Goal: Task Accomplishment & Management: Use online tool/utility

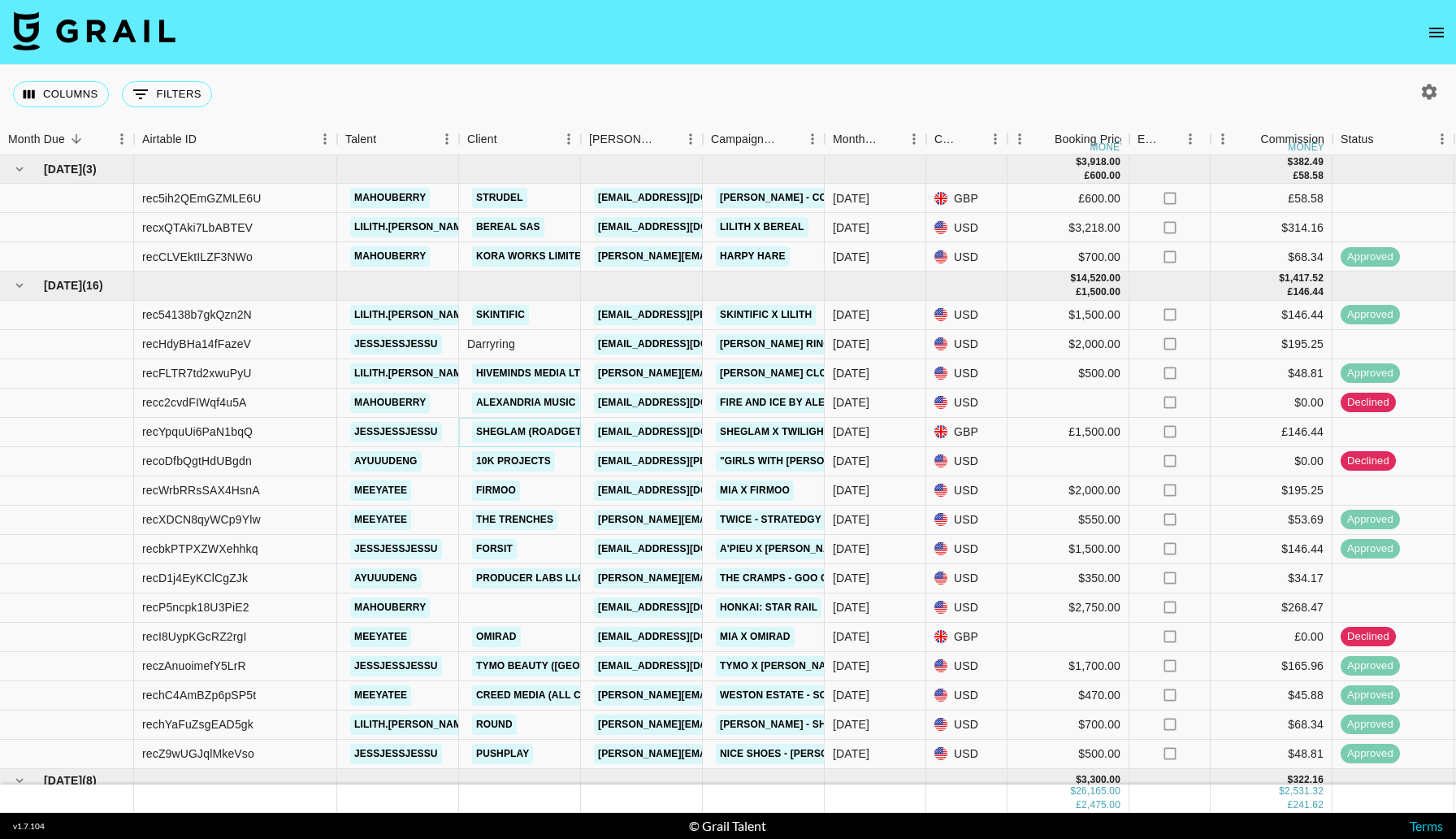
click at [574, 431] on link "Sheglam (RoadGet Business PTE)" at bounding box center [568, 432] width 192 height 21
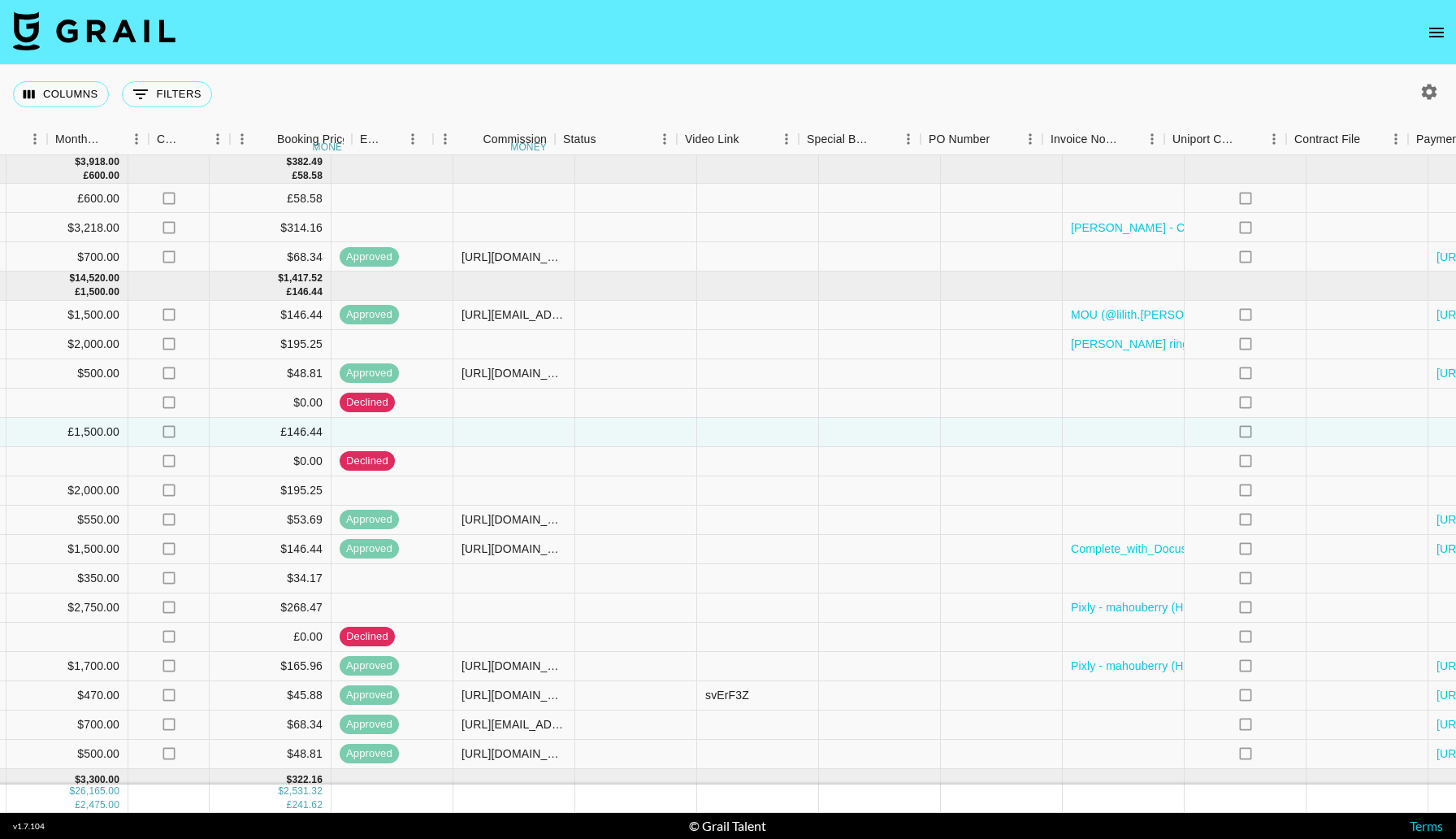
scroll to position [0, 1161]
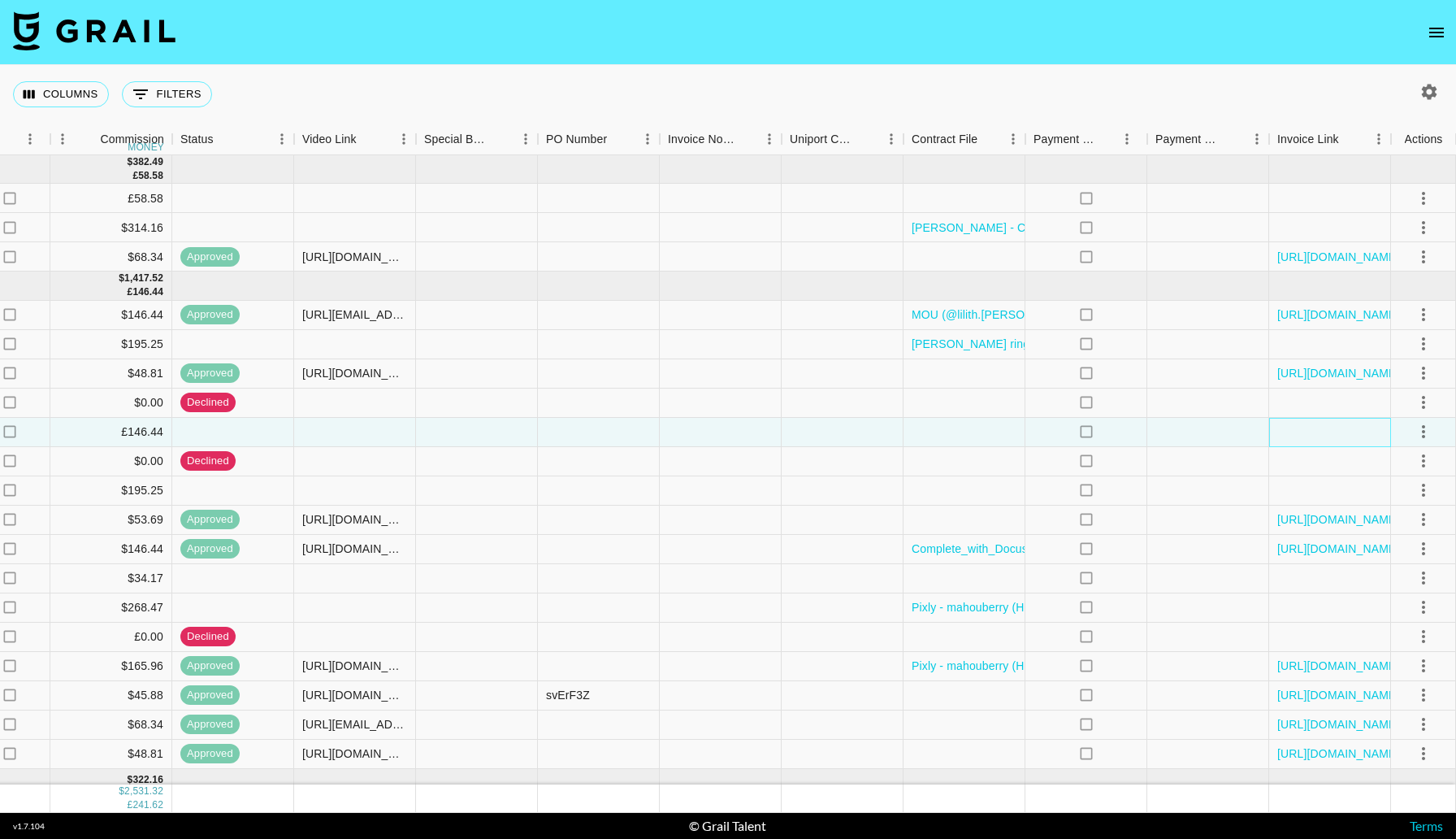
click at [1345, 435] on div at bounding box center [1330, 432] width 122 height 29
click at [978, 435] on div at bounding box center [964, 432] width 122 height 29
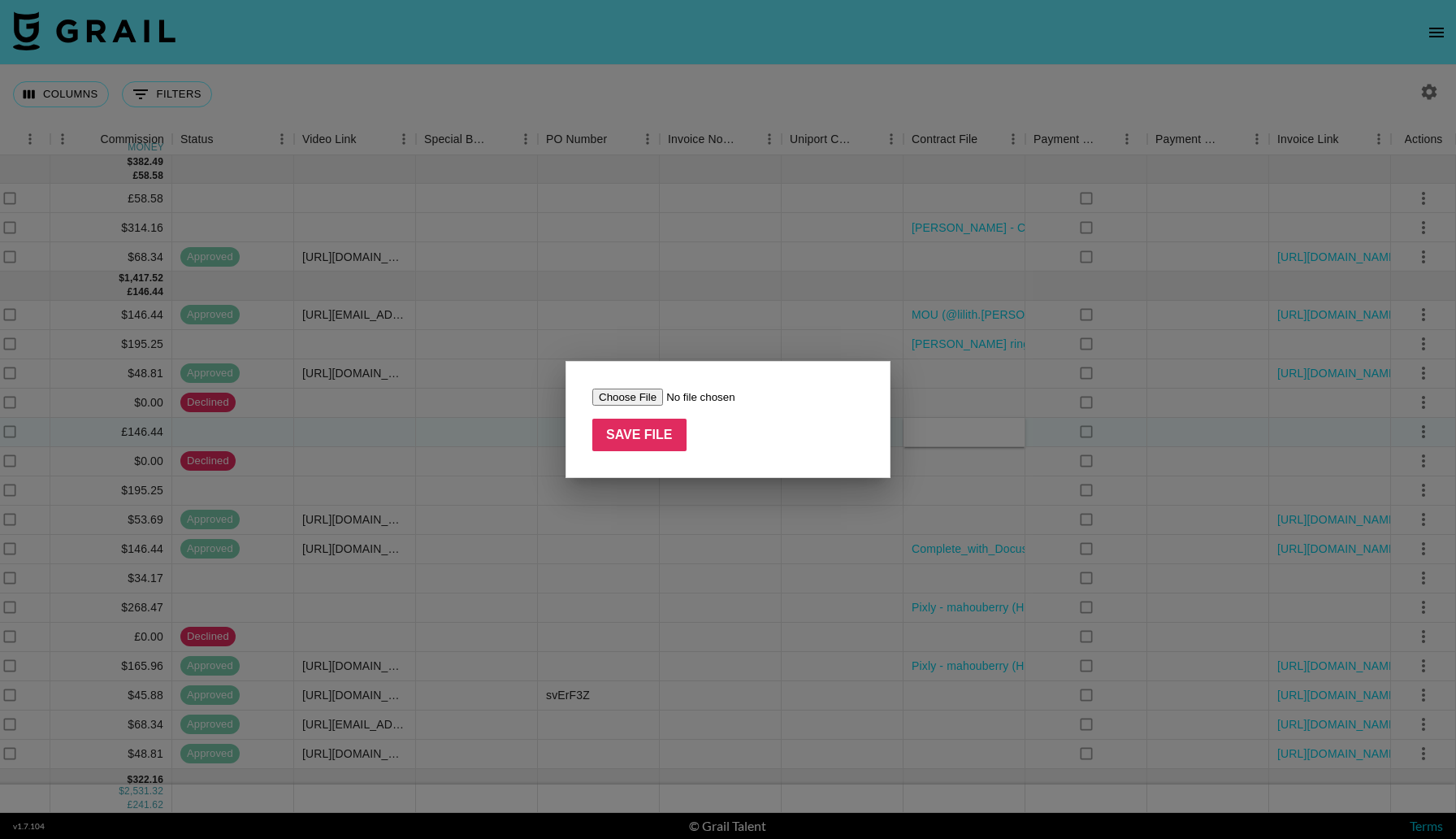
click at [618, 399] on input "file" at bounding box center [695, 397] width 205 height 17
type input "C:\fakepath\SHEGLAM-Associated Talent -Even20596-310676 1500 GBP (1) (1).pdf"
click at [603, 428] on input "Save File" at bounding box center [639, 435] width 94 height 33
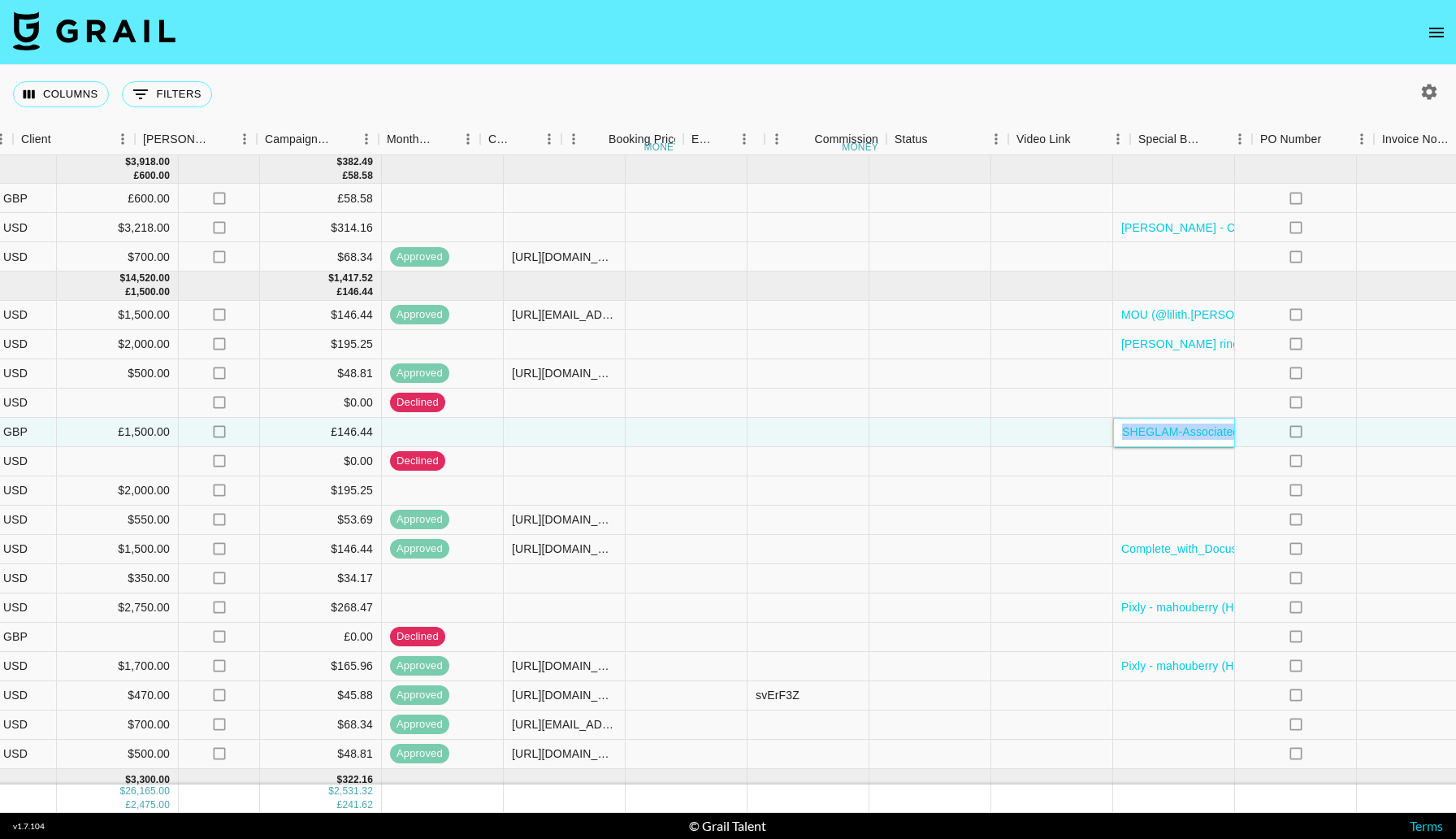
scroll to position [0, 0]
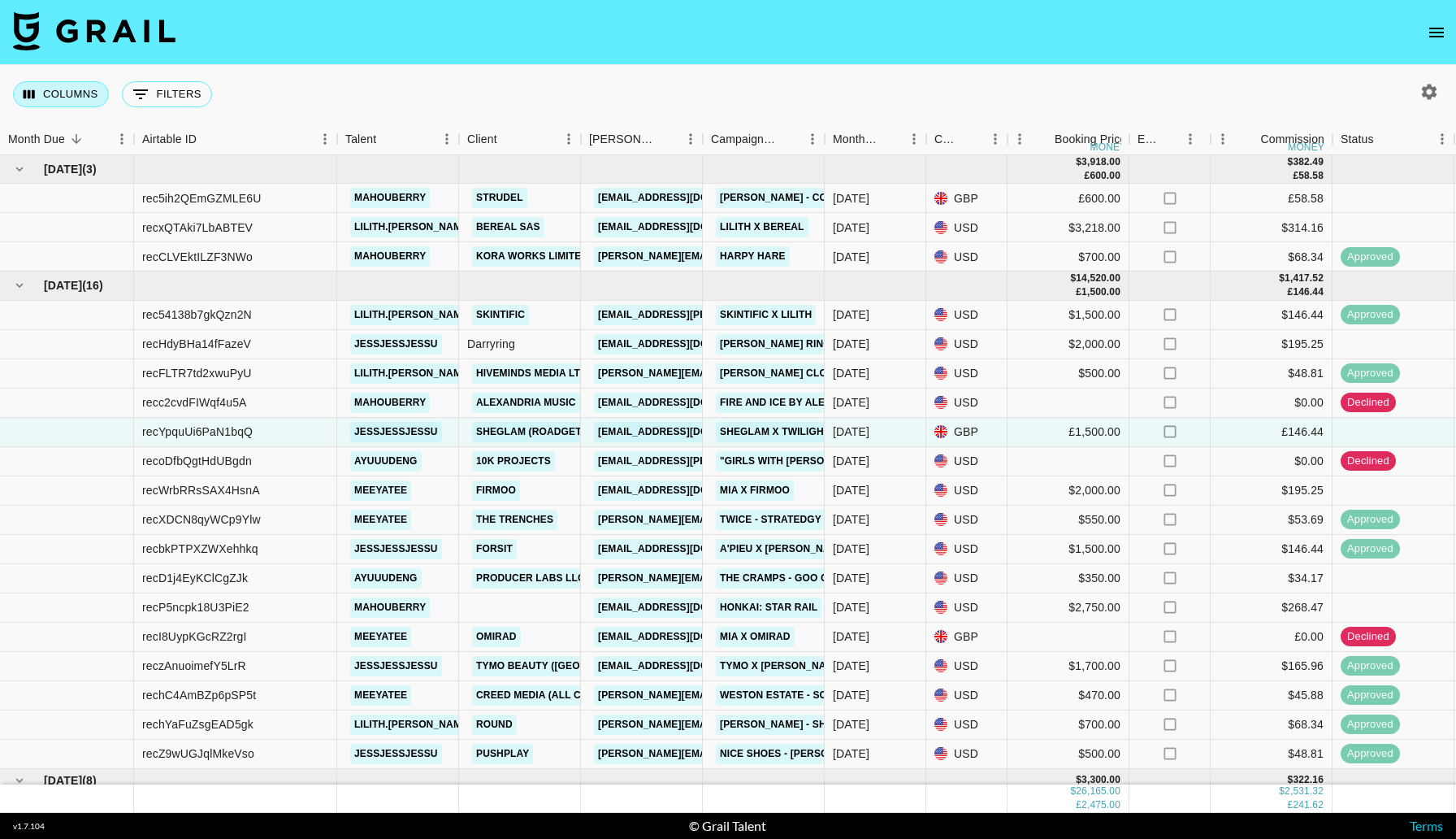
click at [95, 105] on button "Columns" at bounding box center [60, 94] width 96 height 26
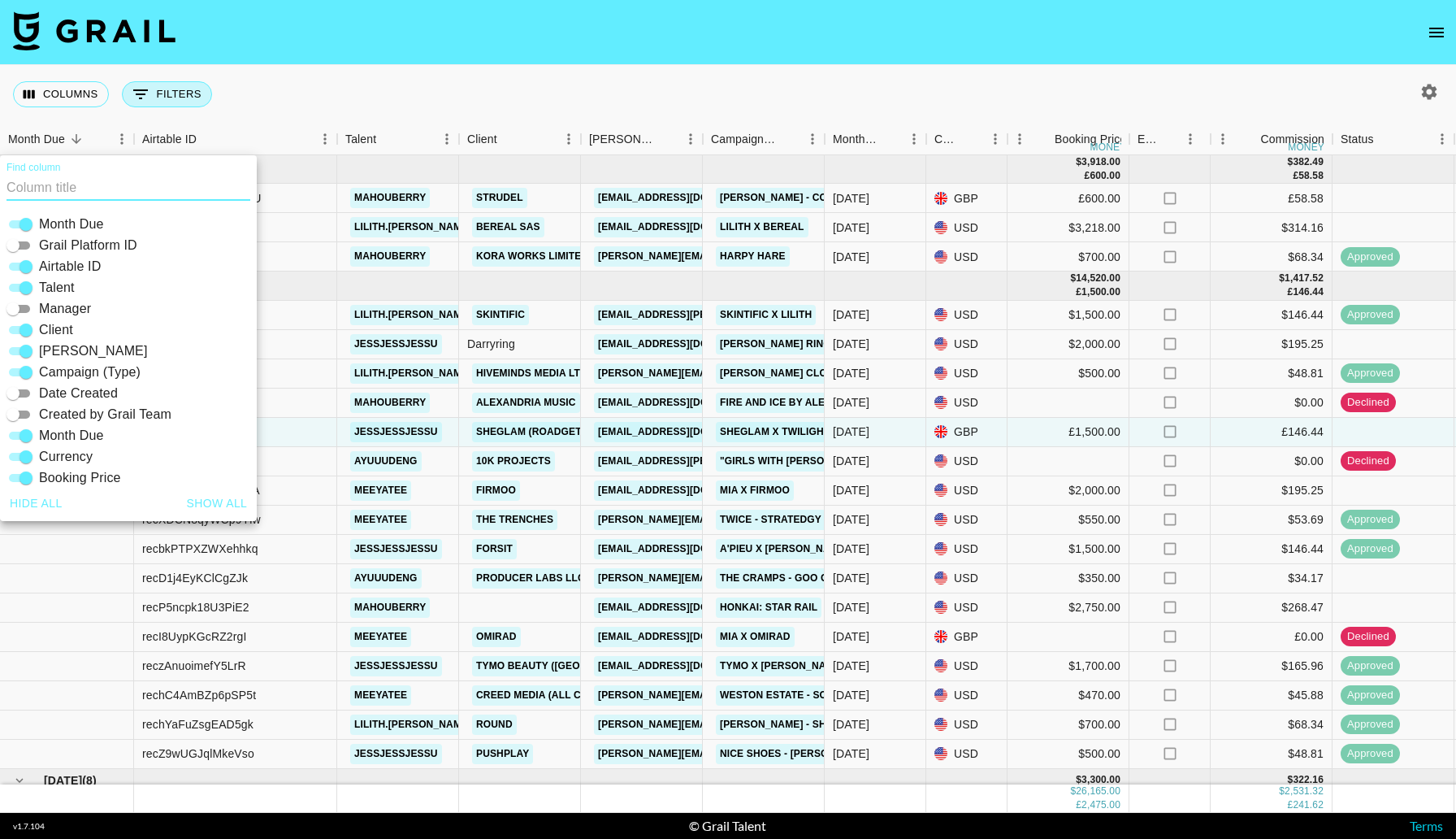
click at [141, 87] on icon "Show filters" at bounding box center [141, 94] width 20 height 20
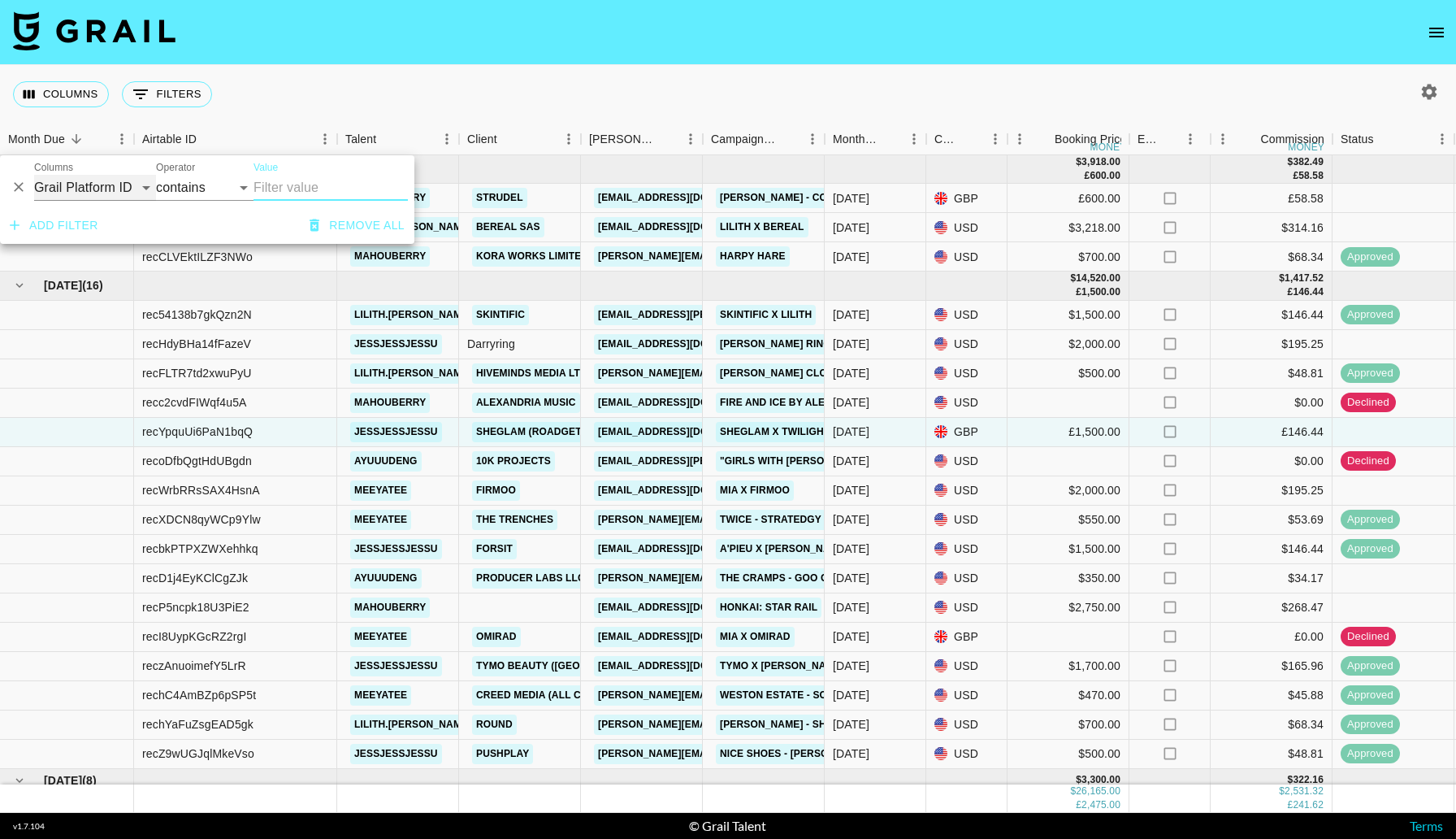
click at [143, 189] on select "Grail Platform ID Airtable ID Talent Manager Client [PERSON_NAME] Campaign (Typ…" at bounding box center [95, 187] width 122 height 26
select select "talentName"
click at [35, 174] on select "Grail Platform ID Airtable ID Talent Manager Client [PERSON_NAME] Campaign (Typ…" at bounding box center [95, 187] width 122 height 26
click at [293, 185] on input "Value" at bounding box center [331, 187] width 154 height 26
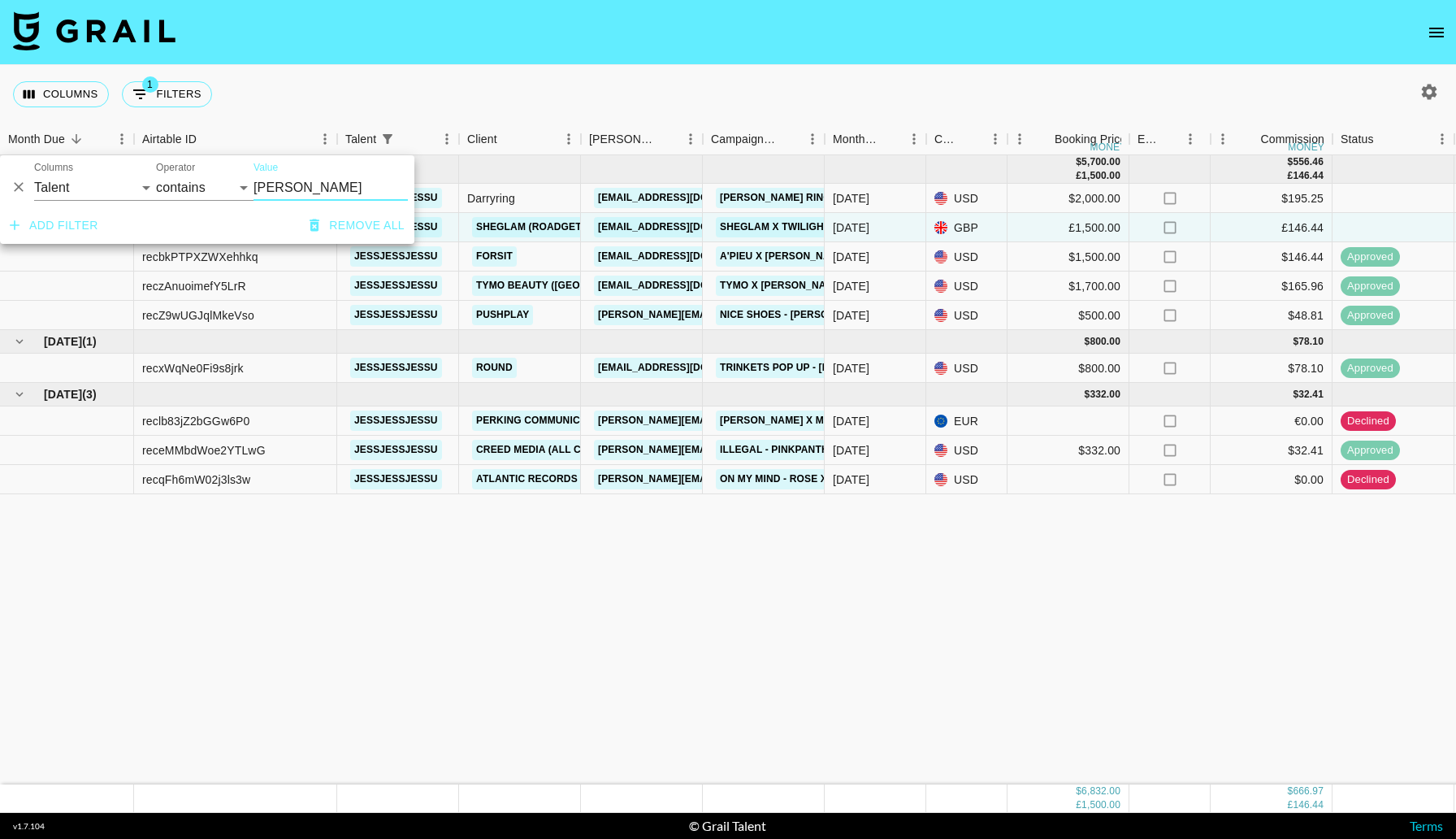
type input "[PERSON_NAME]"
click at [399, 77] on div "Columns 1 Filters + Booking" at bounding box center [728, 94] width 1456 height 59
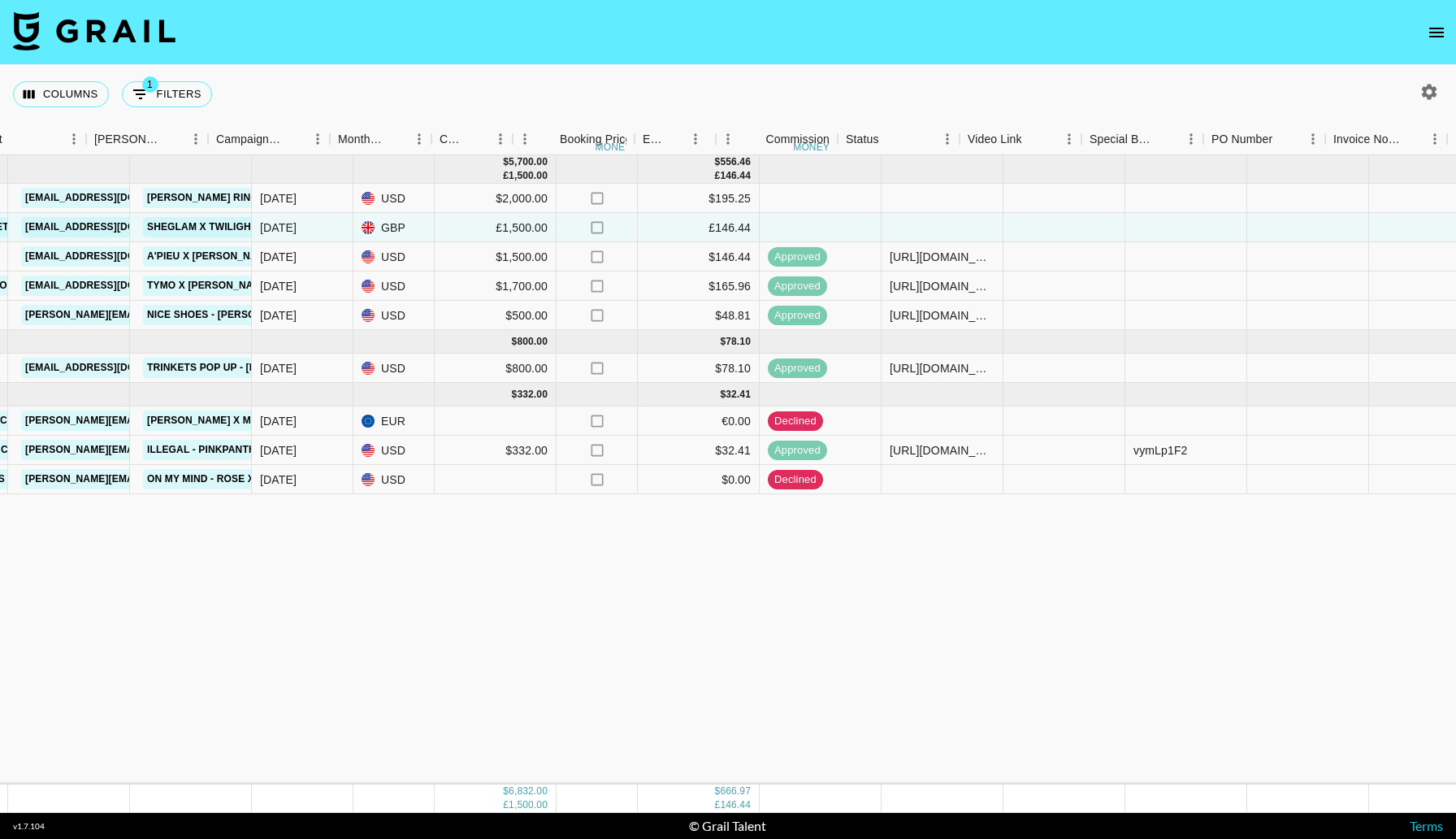
scroll to position [0, 1161]
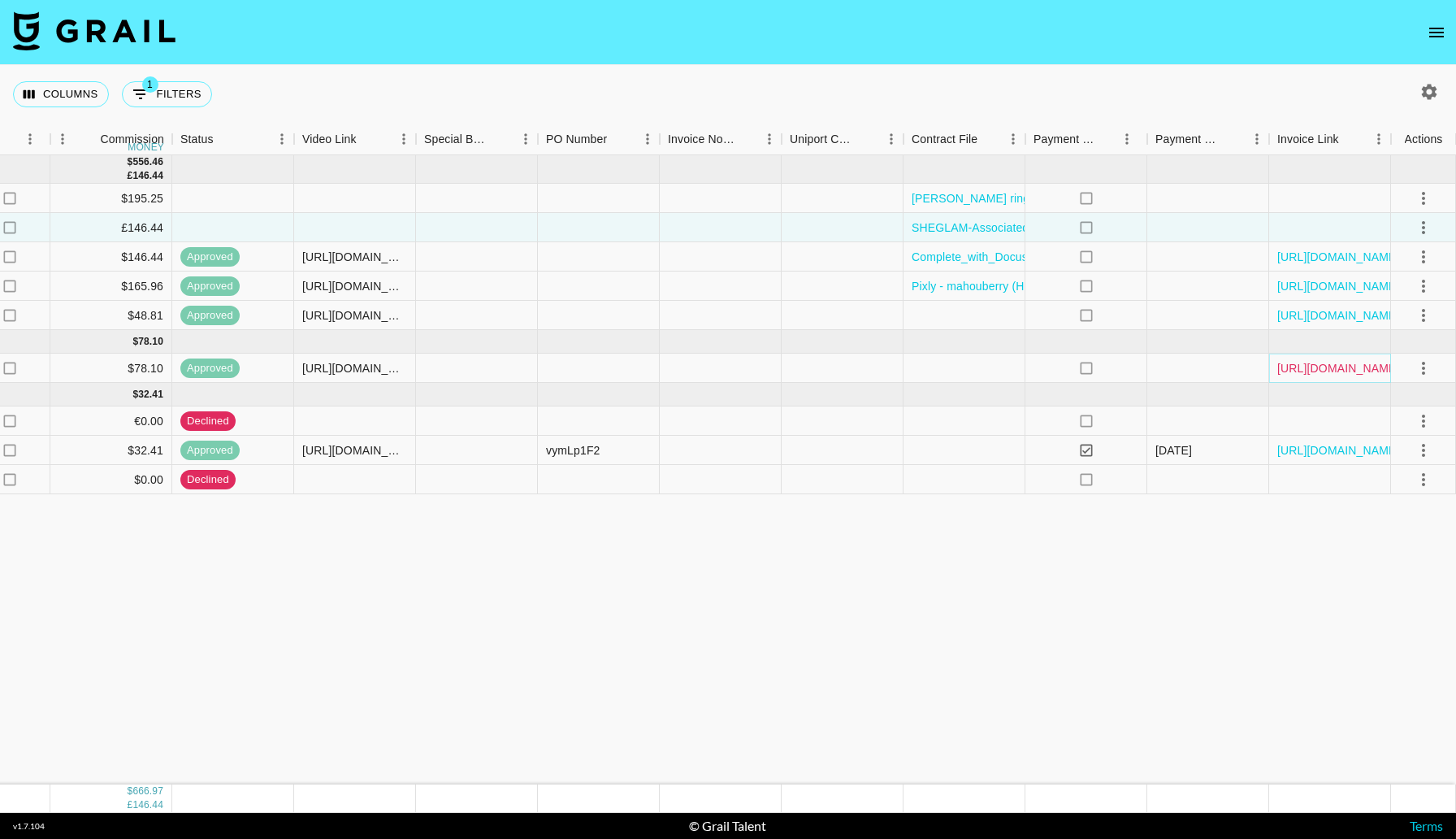
click at [1342, 370] on link "[URL][DOMAIN_NAME]" at bounding box center [1339, 368] width 123 height 16
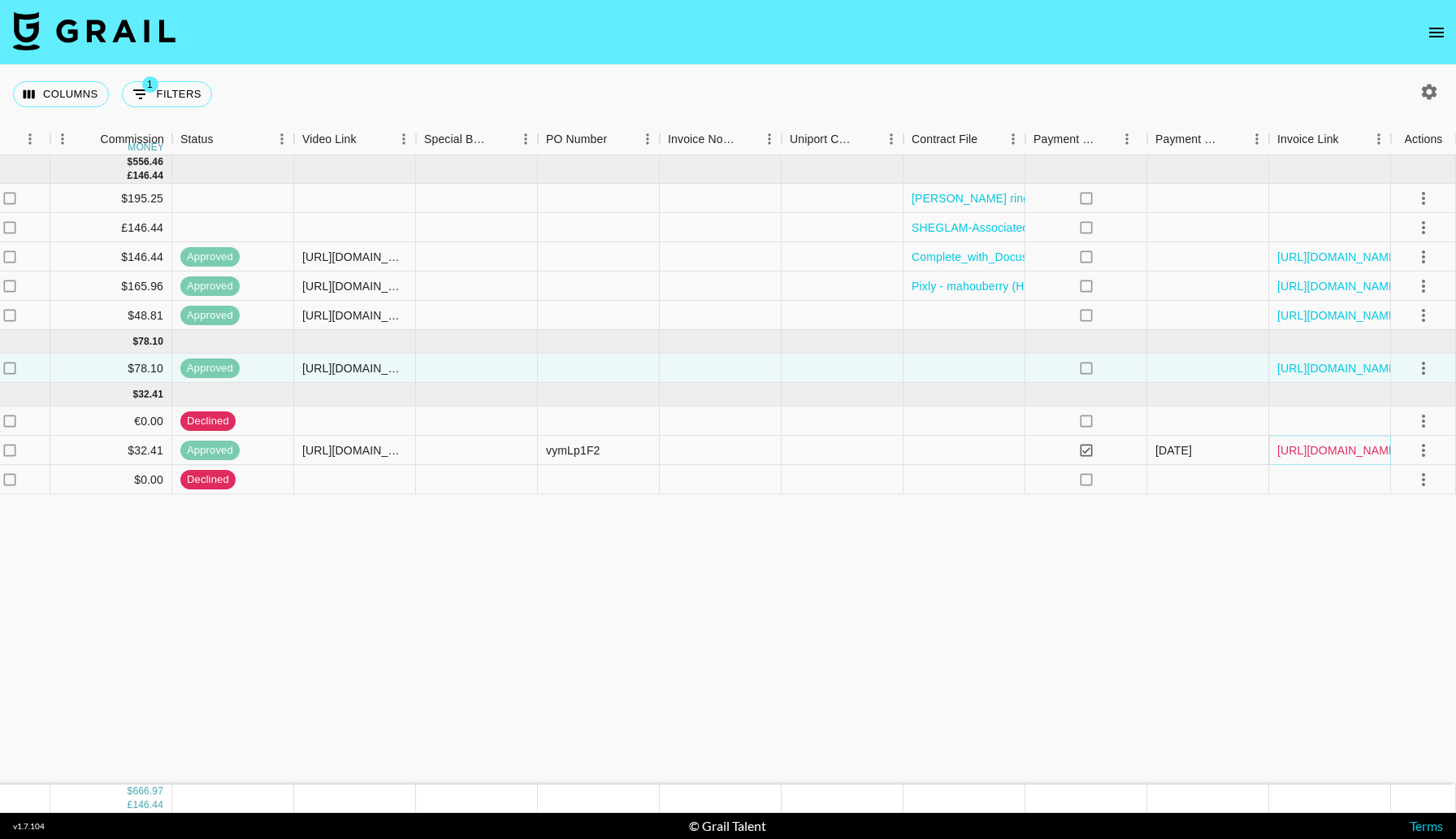
click at [1321, 456] on link "[URL][DOMAIN_NAME]" at bounding box center [1339, 450] width 123 height 16
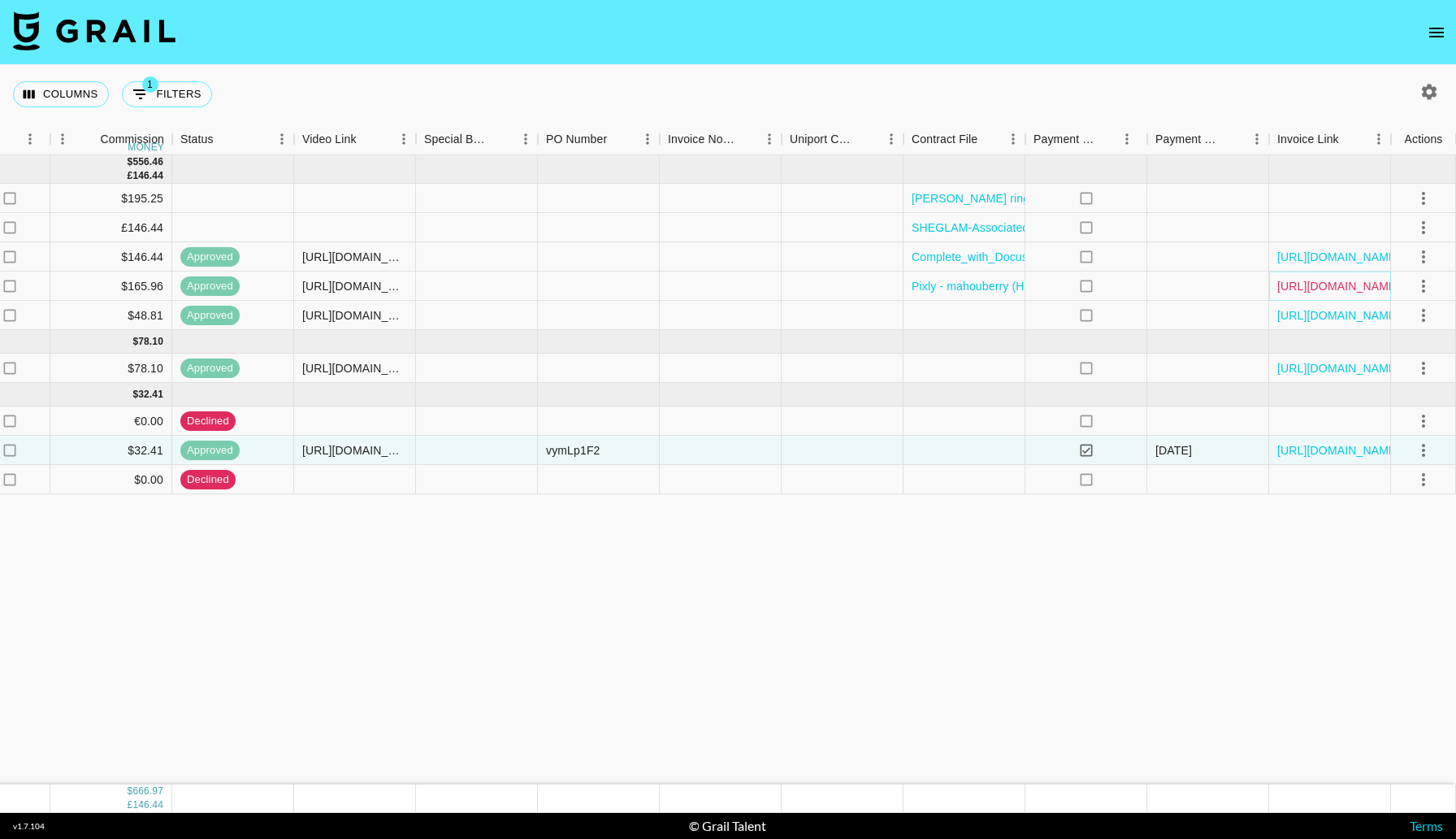
click at [1311, 281] on link "[URL][DOMAIN_NAME]" at bounding box center [1339, 286] width 123 height 16
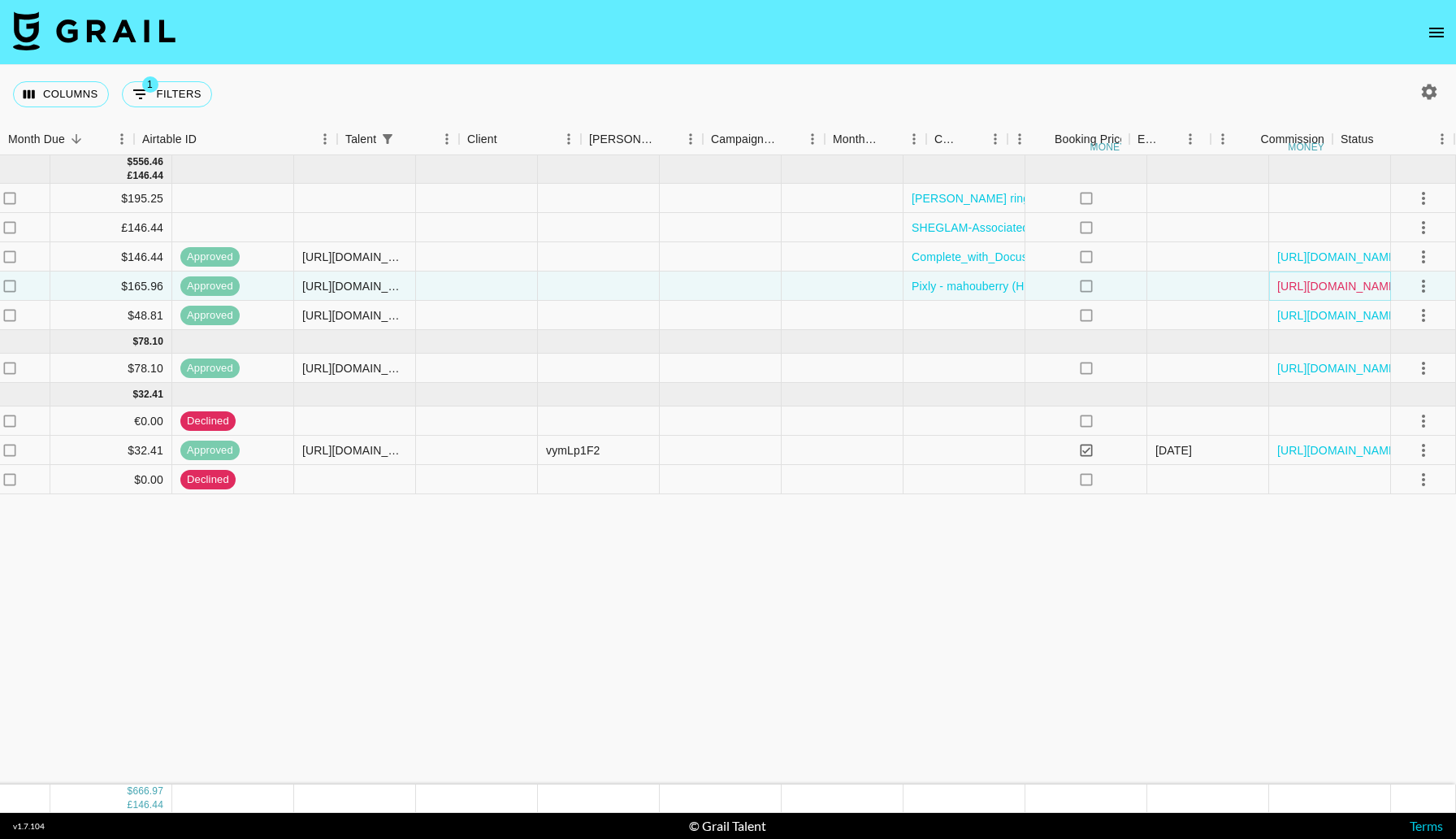
scroll to position [0, 0]
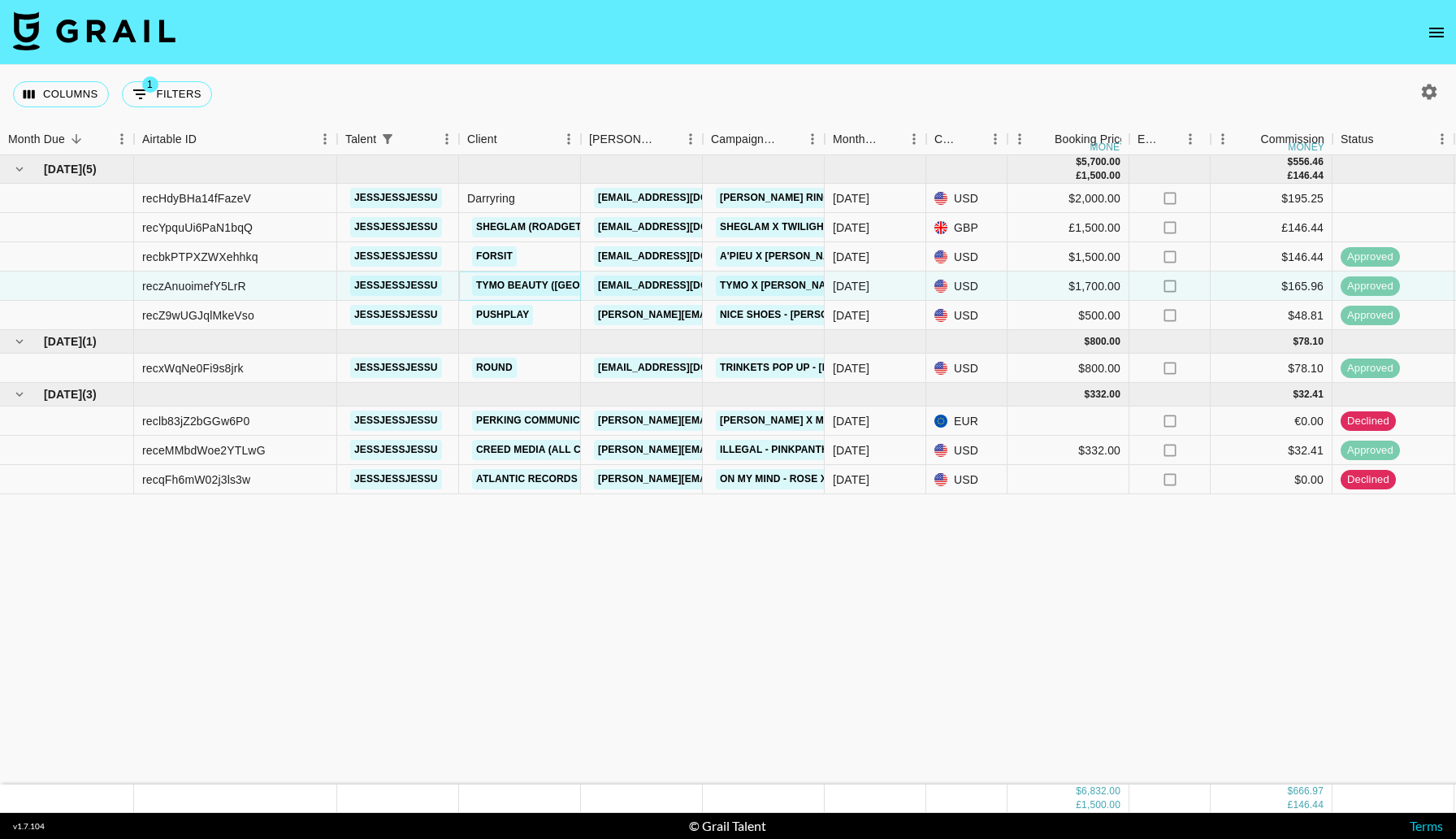
click at [540, 289] on link "TYMO BEAUTY ([GEOGRAPHIC_DATA]) LIMITED" at bounding box center [591, 286] width 239 height 21
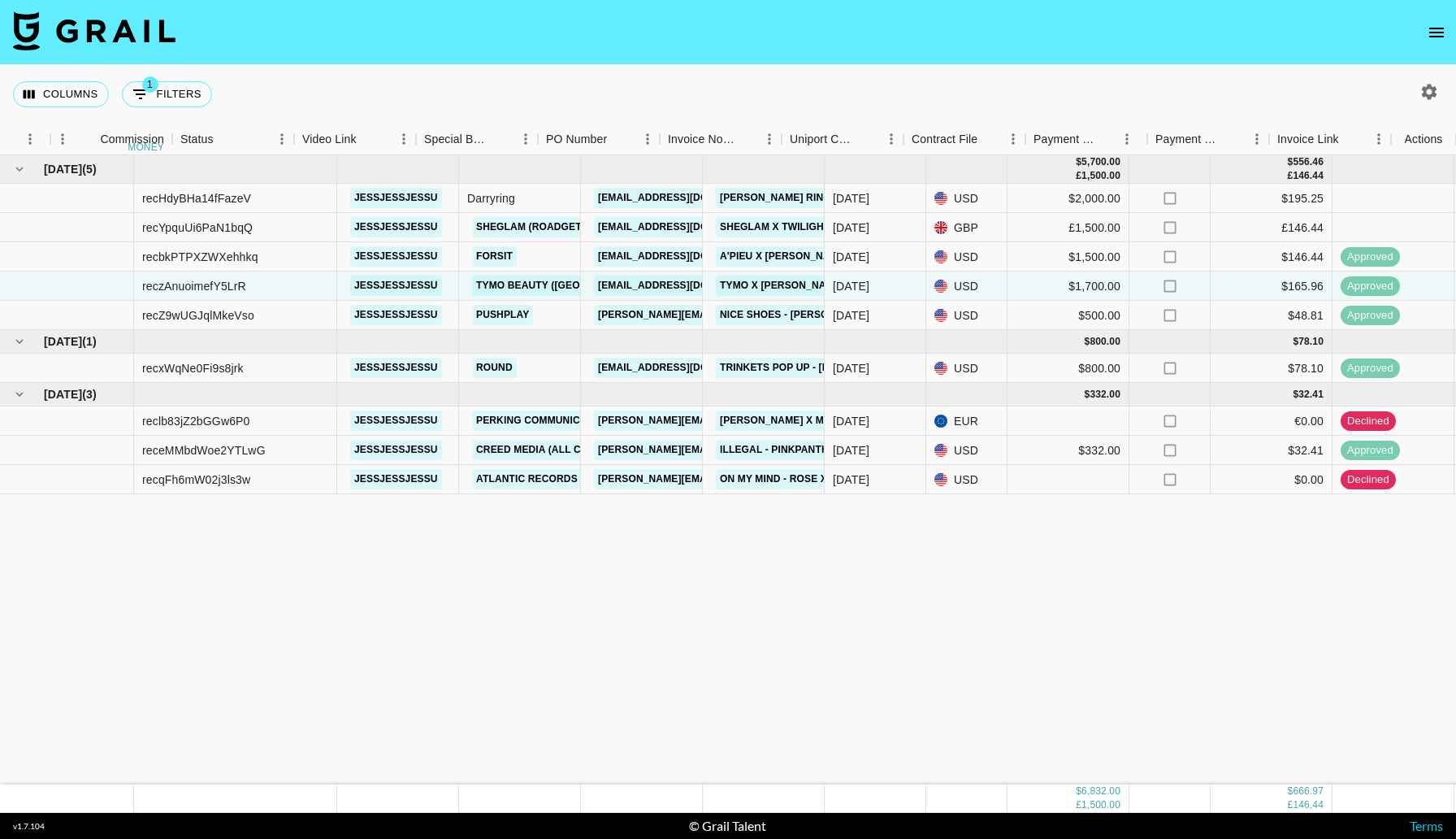
scroll to position [0, 1161]
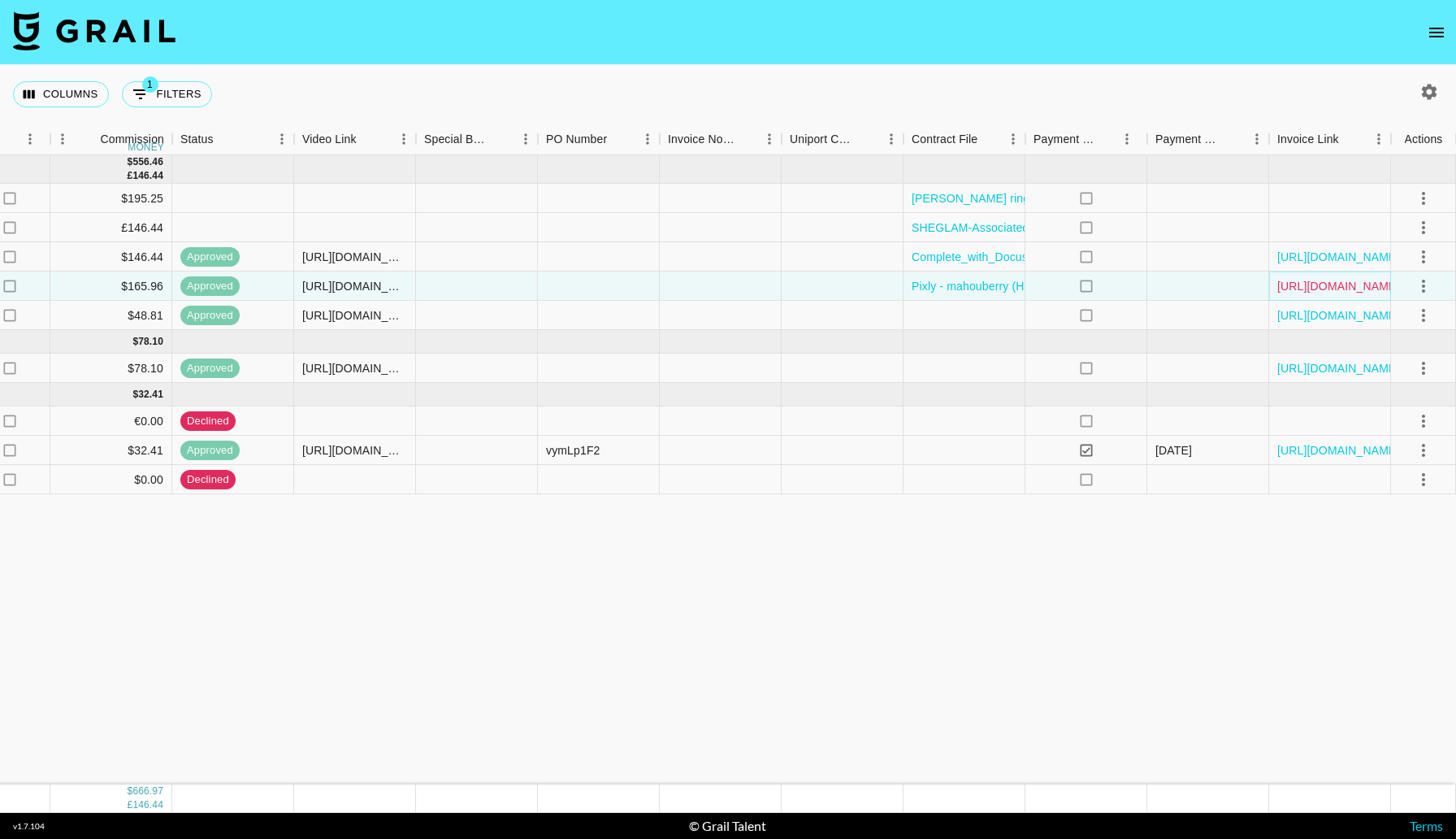
click at [1299, 284] on link "[URL][DOMAIN_NAME]" at bounding box center [1339, 286] width 123 height 16
click at [146, 111] on div "Columns 1 Filters + Booking" at bounding box center [116, 94] width 205 height 59
click at [146, 102] on icon "Show filters" at bounding box center [141, 94] width 20 height 20
select select "talentName"
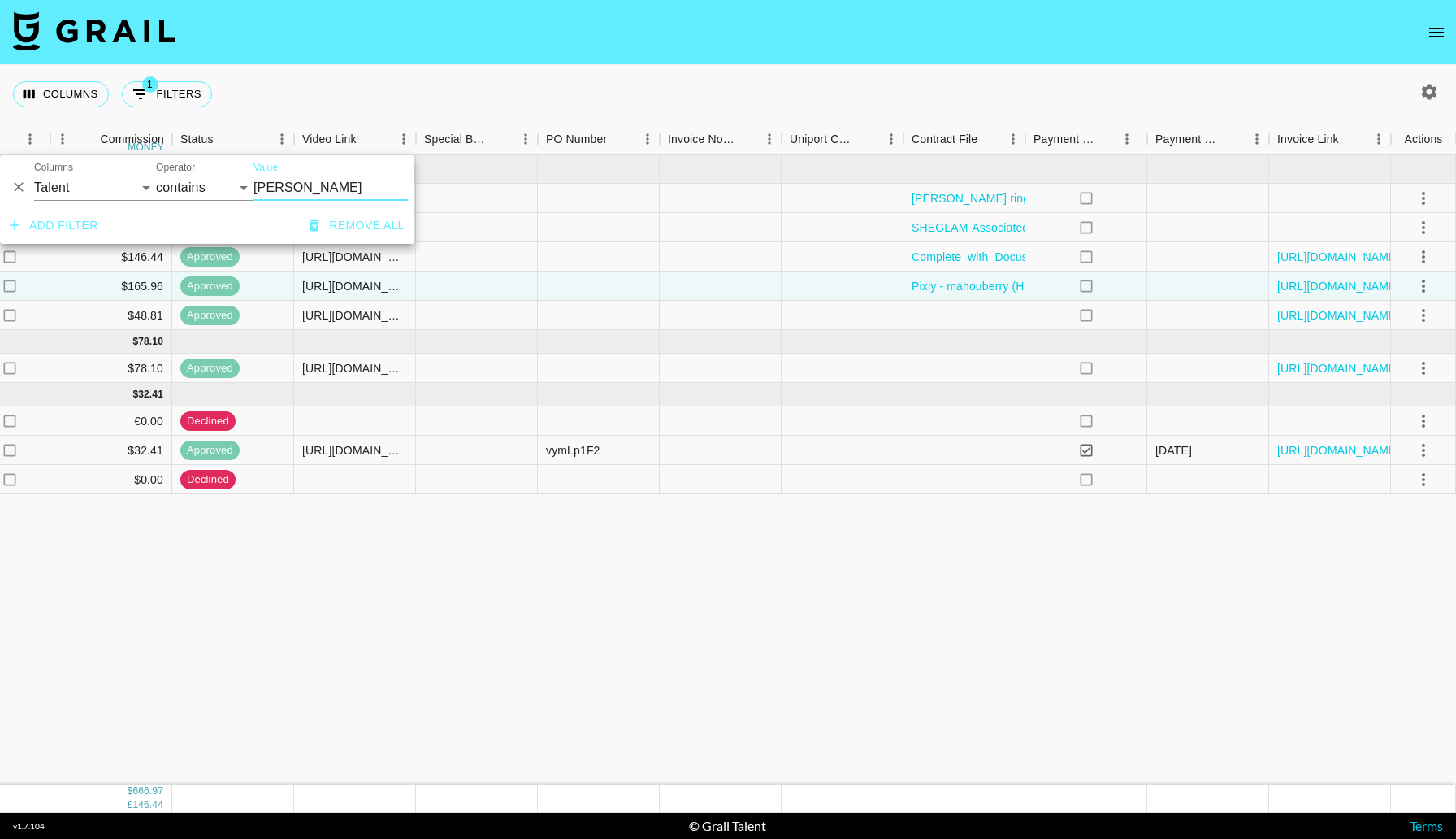
drag, startPoint x: 305, startPoint y: 183, endPoint x: 220, endPoint y: 183, distance: 85.0
click at [227, 183] on div "And Or Columns Grail Platform ID Airtable ID Talent Manager Client [PERSON_NAME…" at bounding box center [207, 181] width 414 height 52
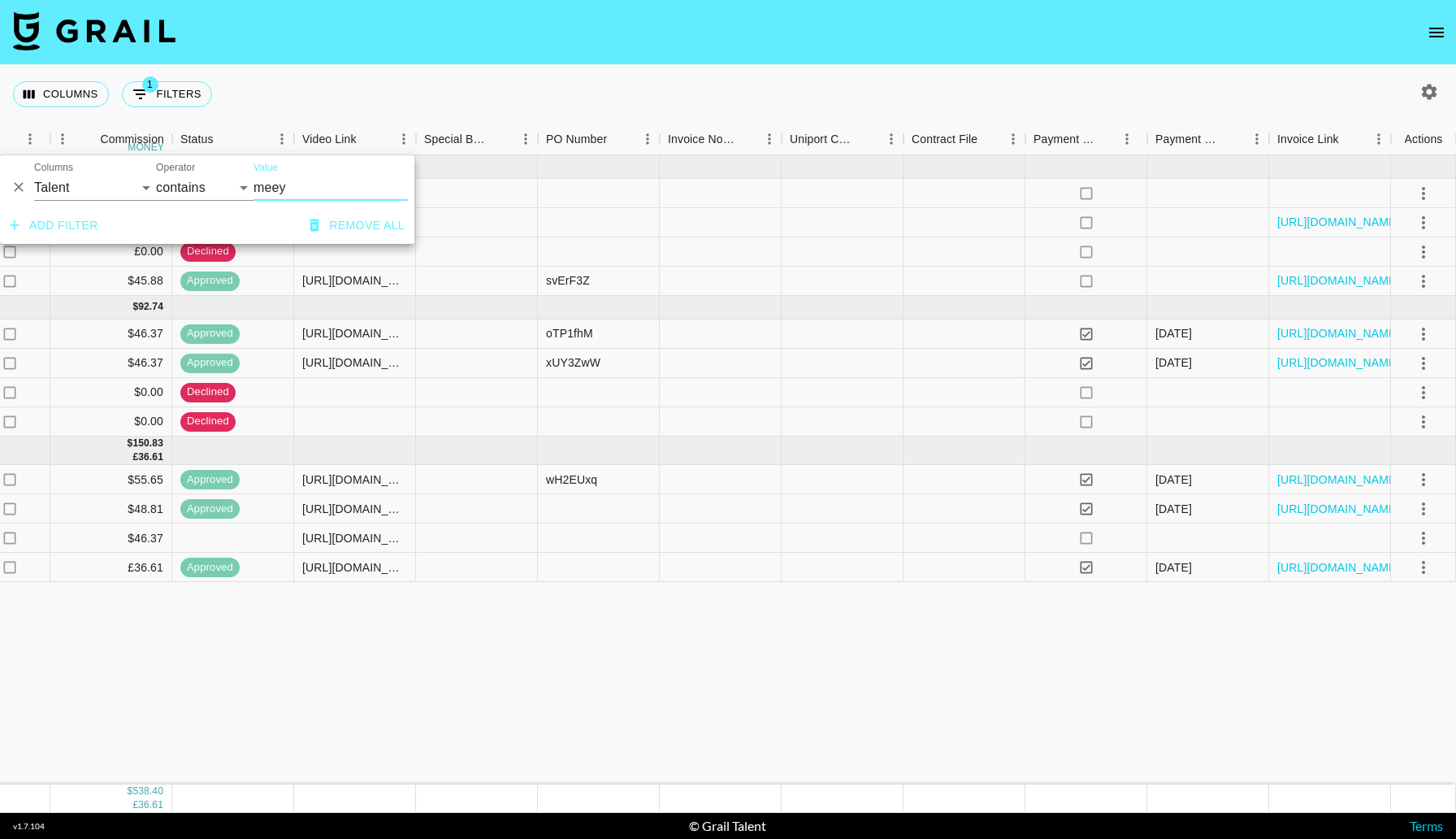
type input "meey"
click at [399, 74] on div "Columns 1 Filters + Booking" at bounding box center [728, 94] width 1456 height 59
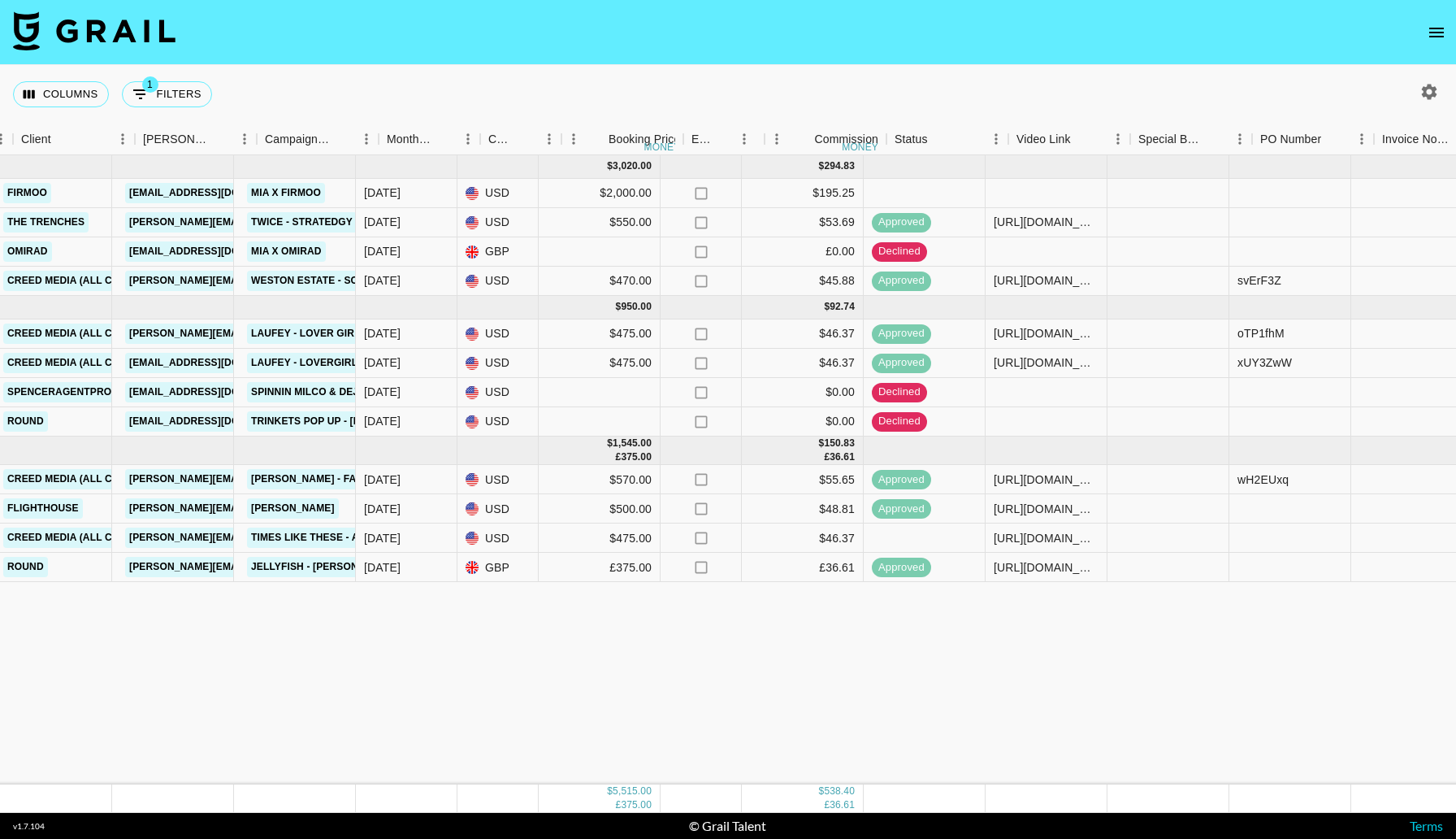
scroll to position [0, 477]
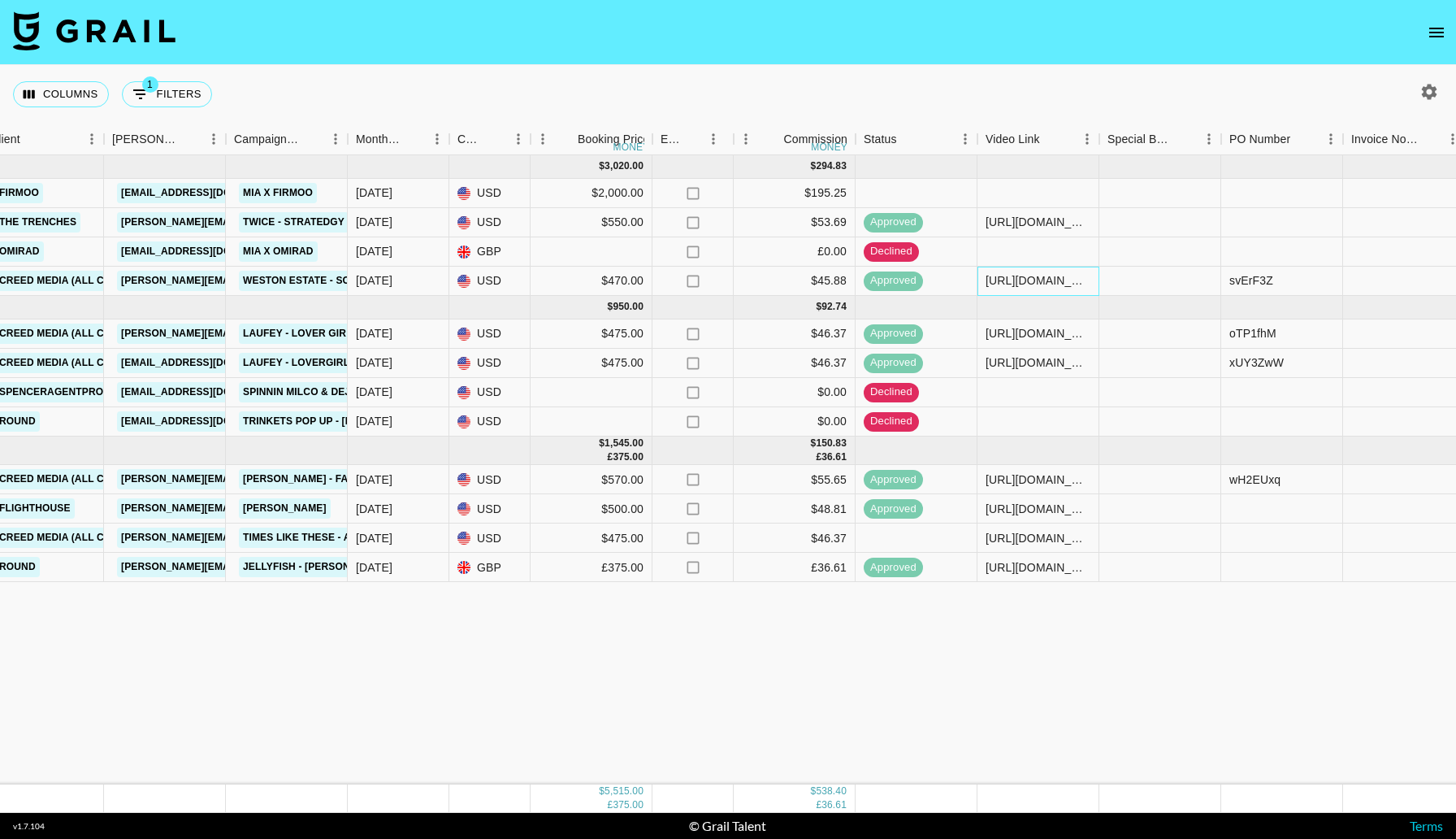
click at [1033, 283] on div "[URL][DOMAIN_NAME]" at bounding box center [1037, 280] width 104 height 16
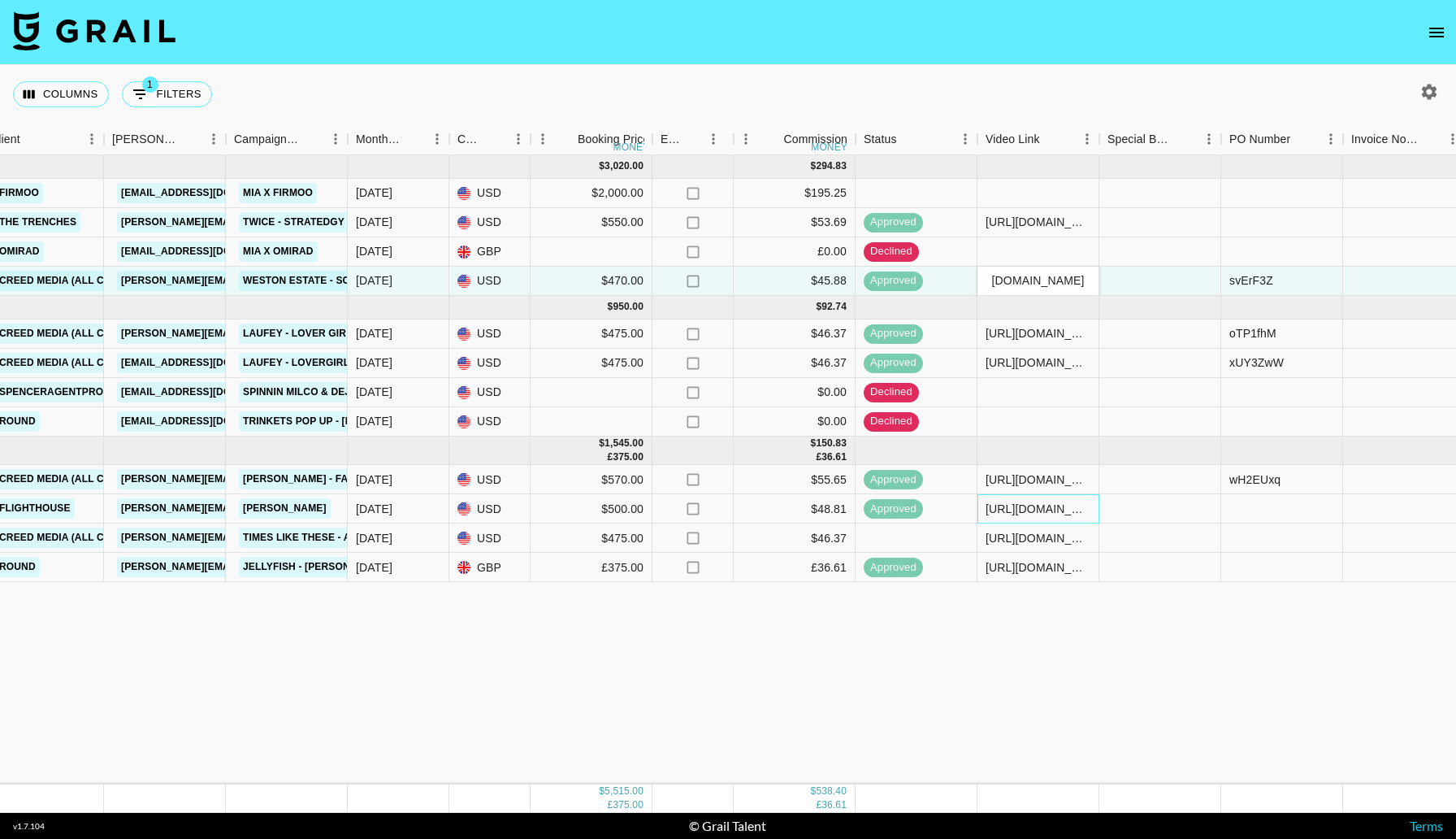
click at [1083, 515] on div "[URL][DOMAIN_NAME]" at bounding box center [1037, 508] width 104 height 16
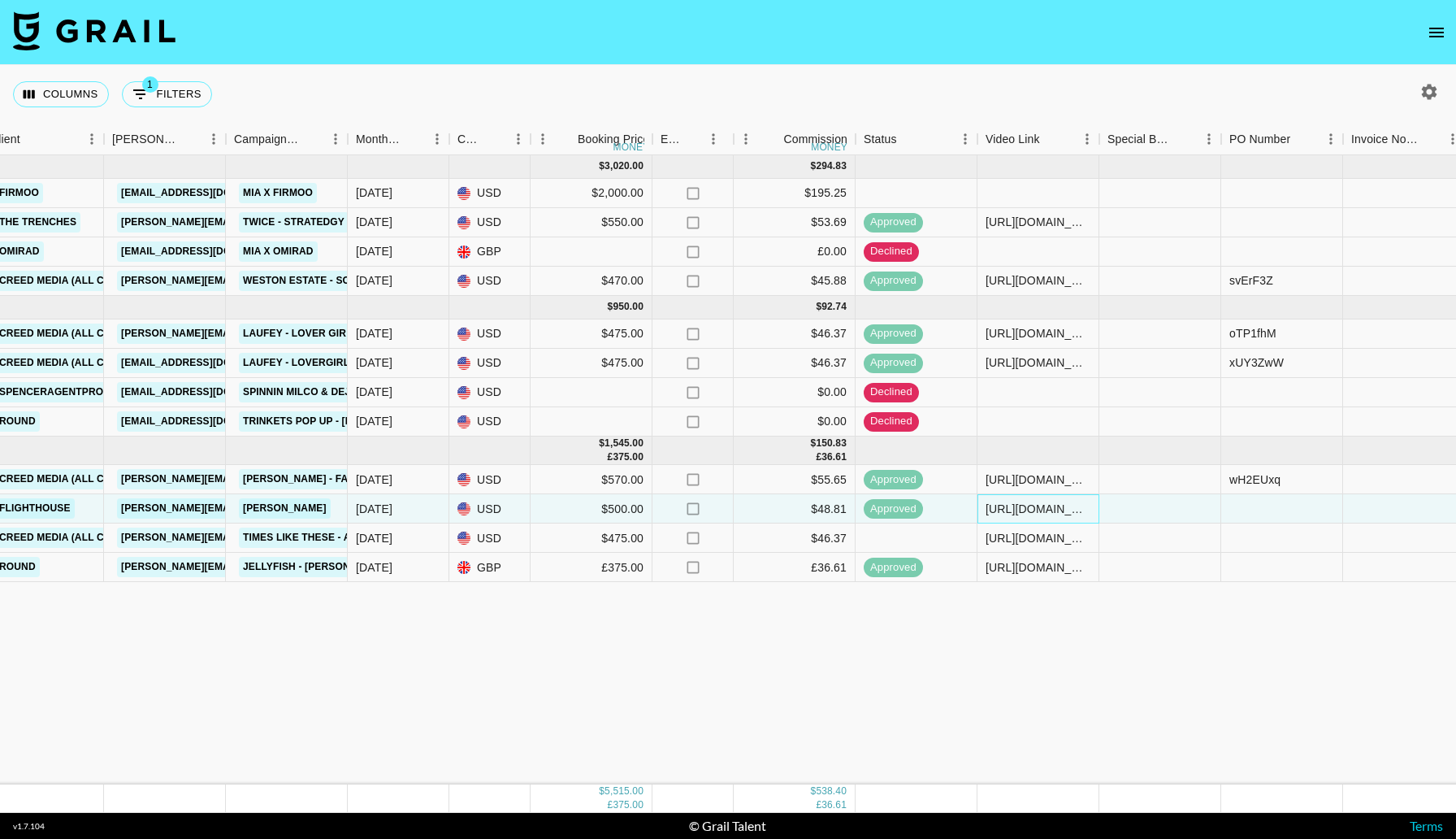
click at [1083, 516] on div "[URL][DOMAIN_NAME]" at bounding box center [1037, 508] width 104 height 16
drag, startPoint x: 1086, startPoint y: 508, endPoint x: 885, endPoint y: 503, distance: 201.1
click at [886, 504] on div "recuOQC2ZzcMlp9EQ meeyatee Flighthouse [PERSON_NAME][EMAIL_ADDRESS][PERSON_NAME…" at bounding box center [831, 508] width 2617 height 29
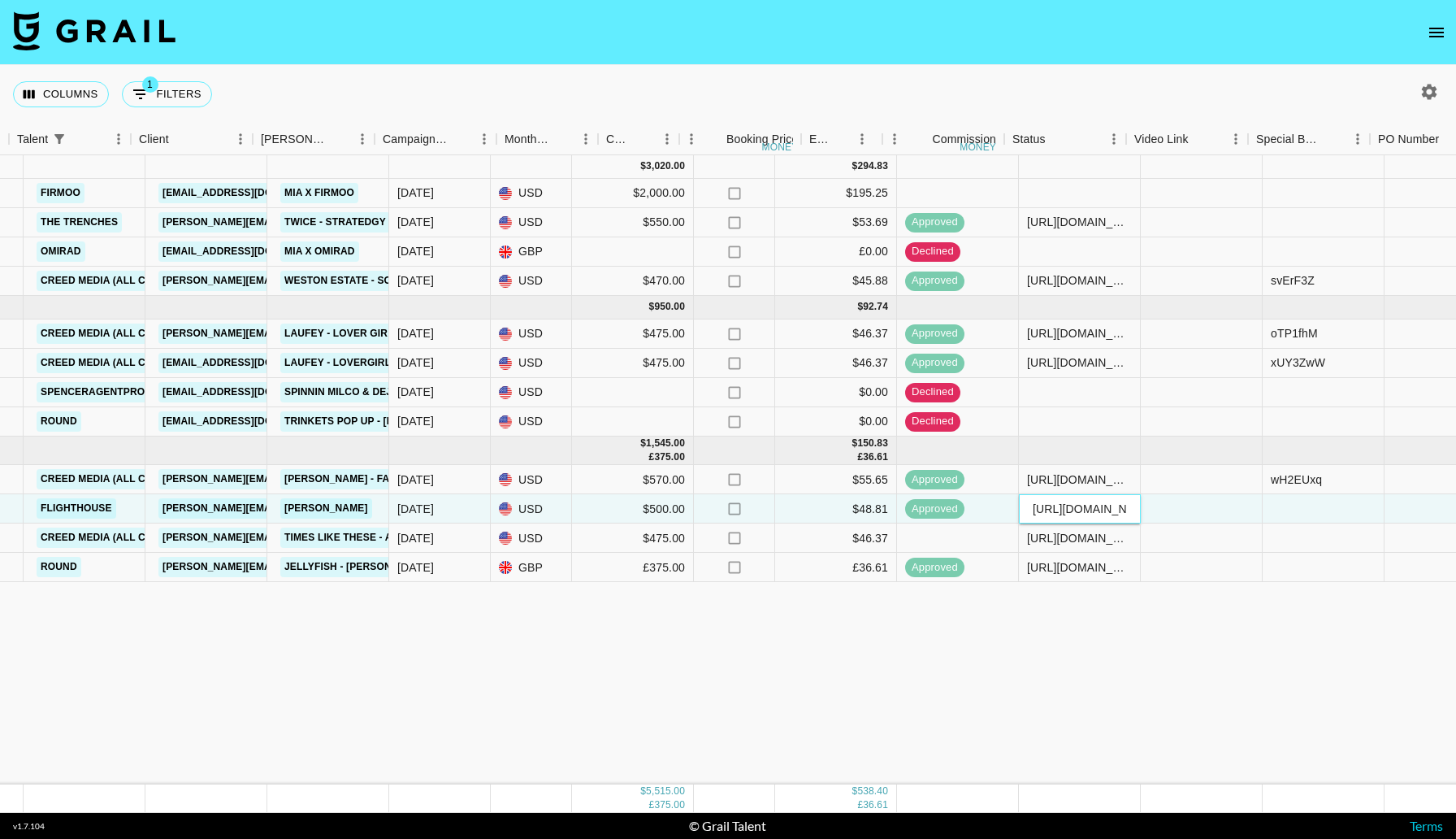
scroll to position [0, 262]
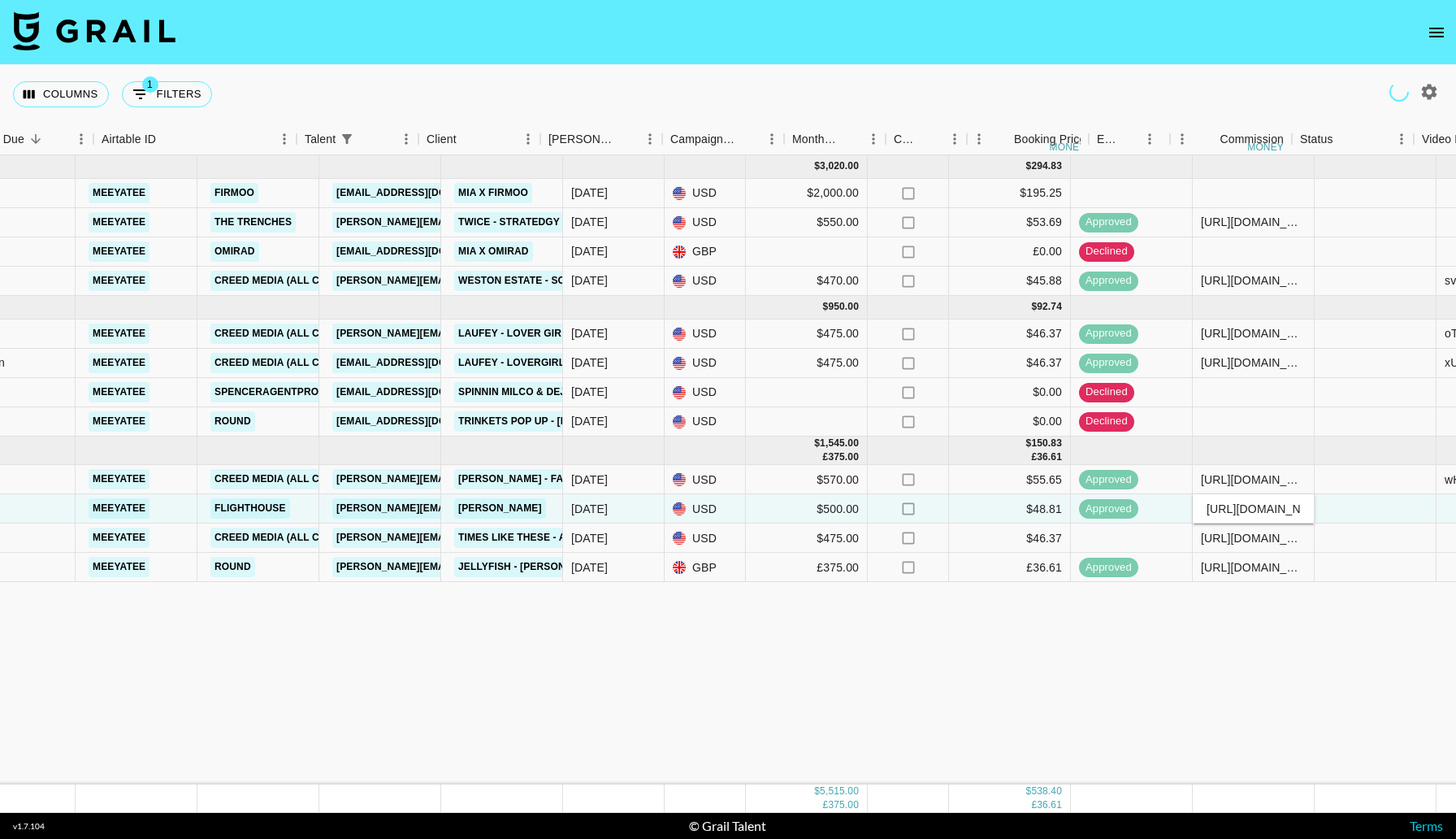
click at [180, 116] on div "Columns 1 Filters + Booking" at bounding box center [116, 94] width 205 height 59
click at [173, 104] on button "1 Filters" at bounding box center [167, 94] width 91 height 26
select select "talentName"
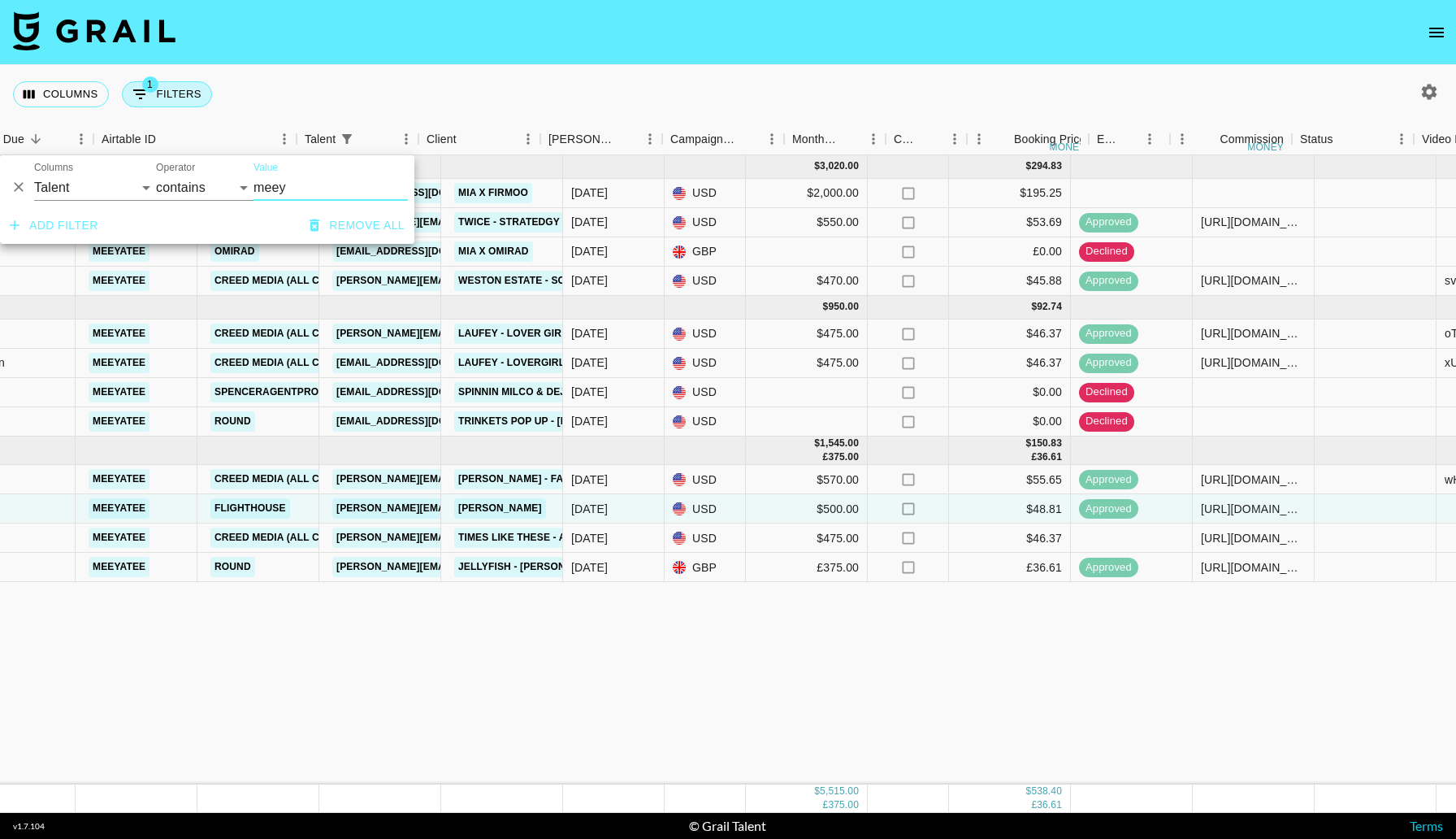
scroll to position [0, 41]
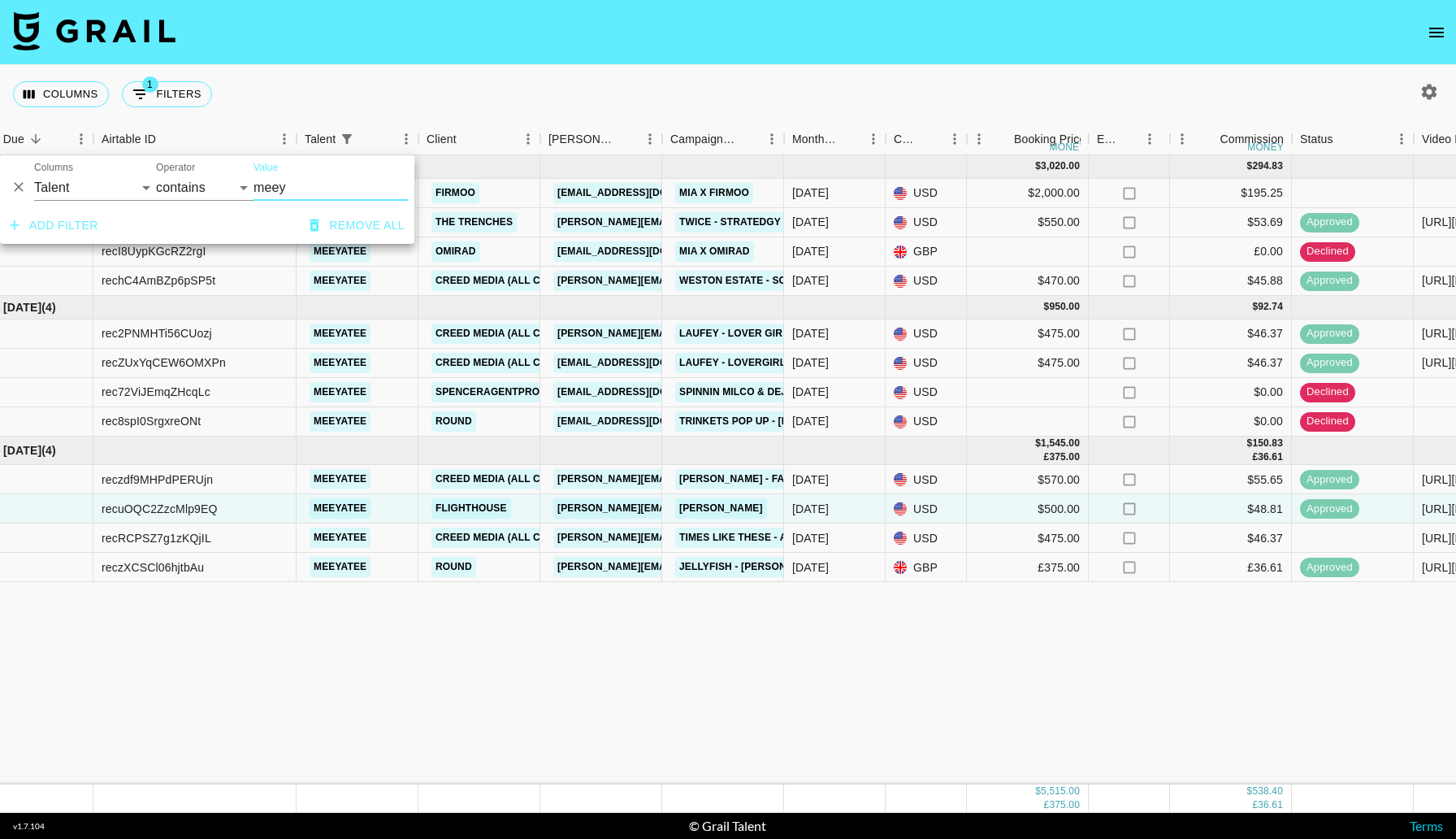
drag, startPoint x: 311, startPoint y: 194, endPoint x: 220, endPoint y: 192, distance: 91.0
click at [227, 193] on div "And Or Columns Grail Platform ID Airtable ID Talent Manager Client [PERSON_NAME…" at bounding box center [207, 181] width 414 height 52
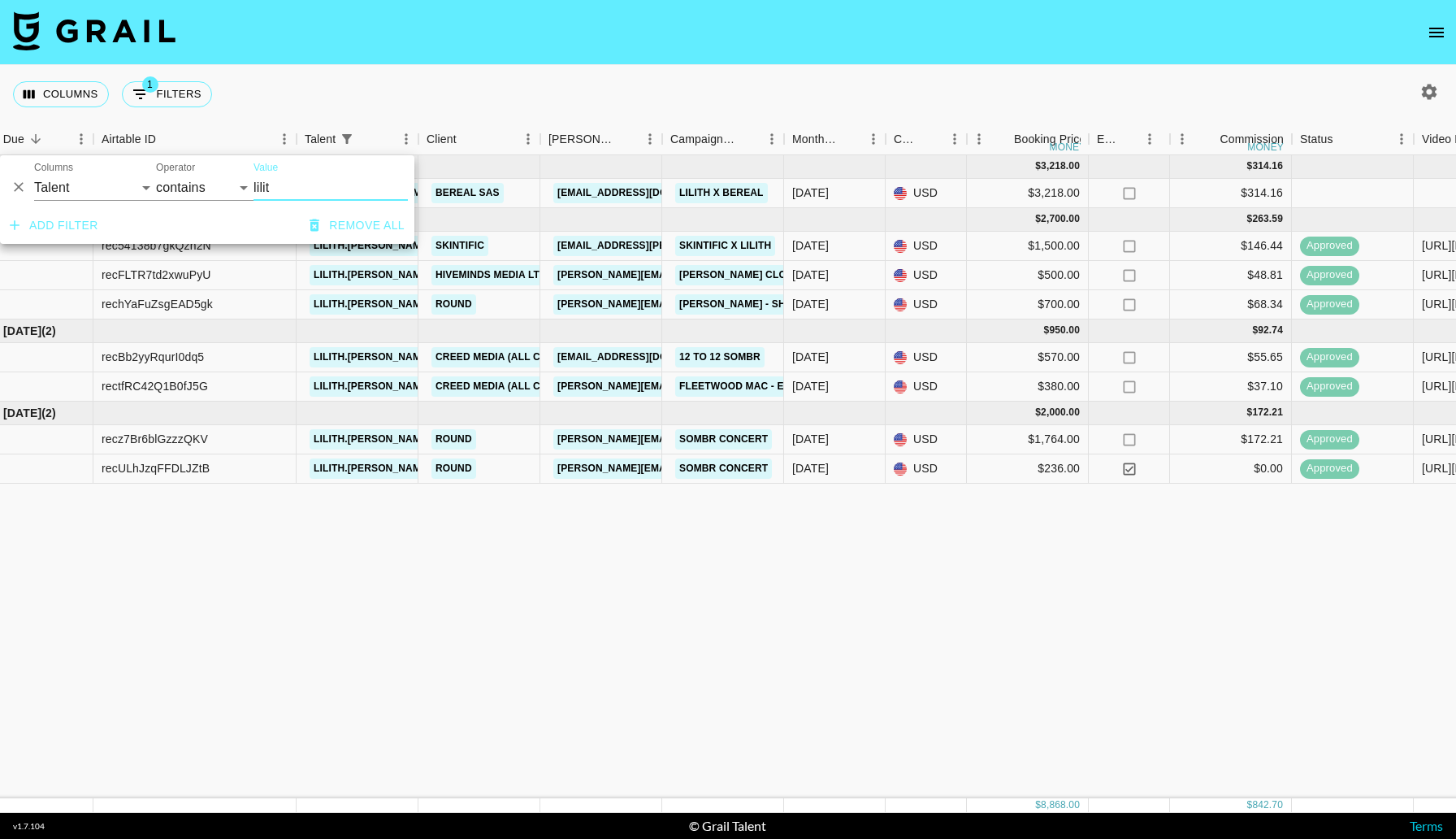
type input "lilit"
click at [586, 62] on nav at bounding box center [728, 32] width 1456 height 65
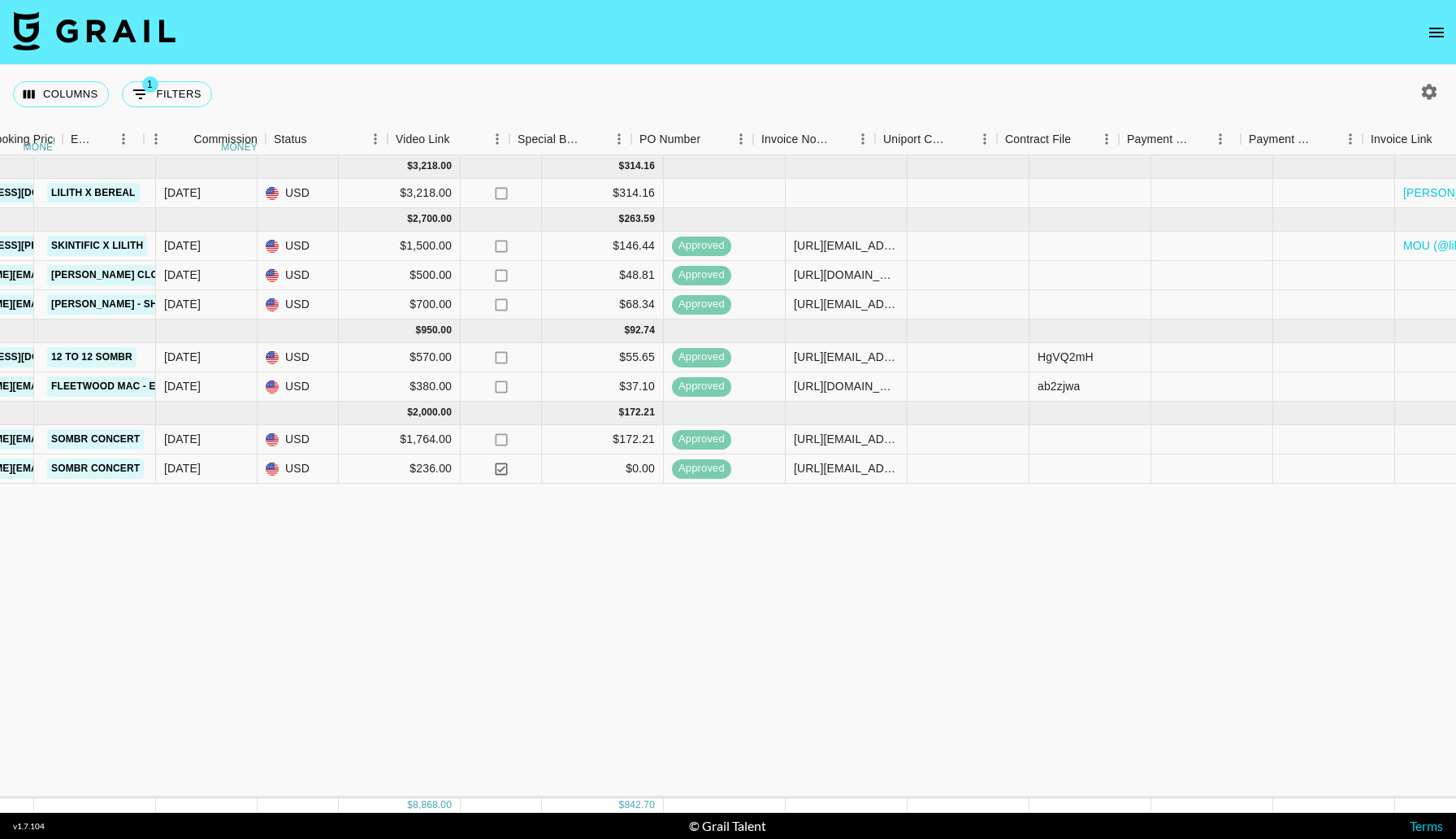
scroll to position [0, 1161]
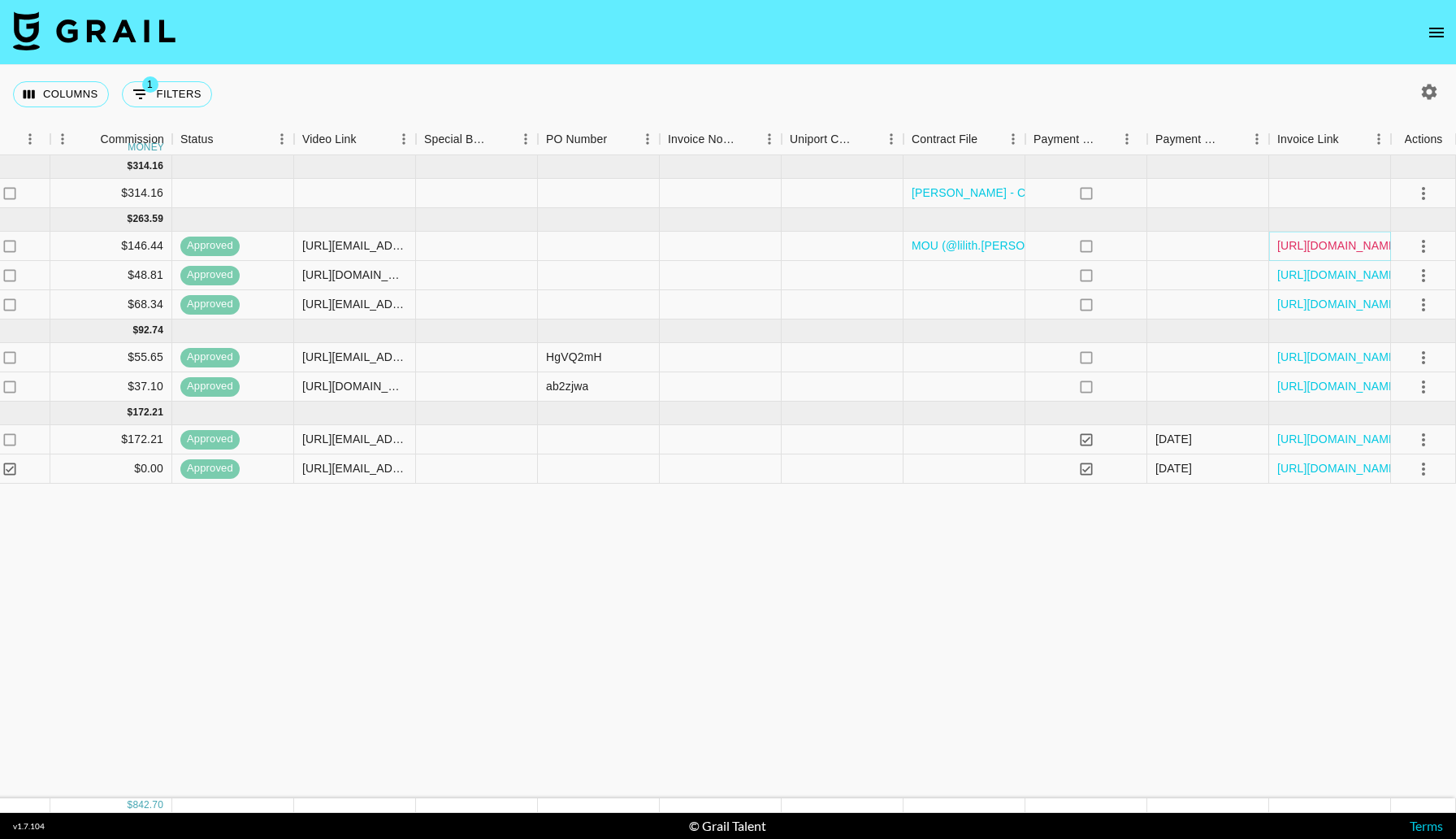
click at [1314, 242] on link "[URL][DOMAIN_NAME]" at bounding box center [1339, 245] width 123 height 16
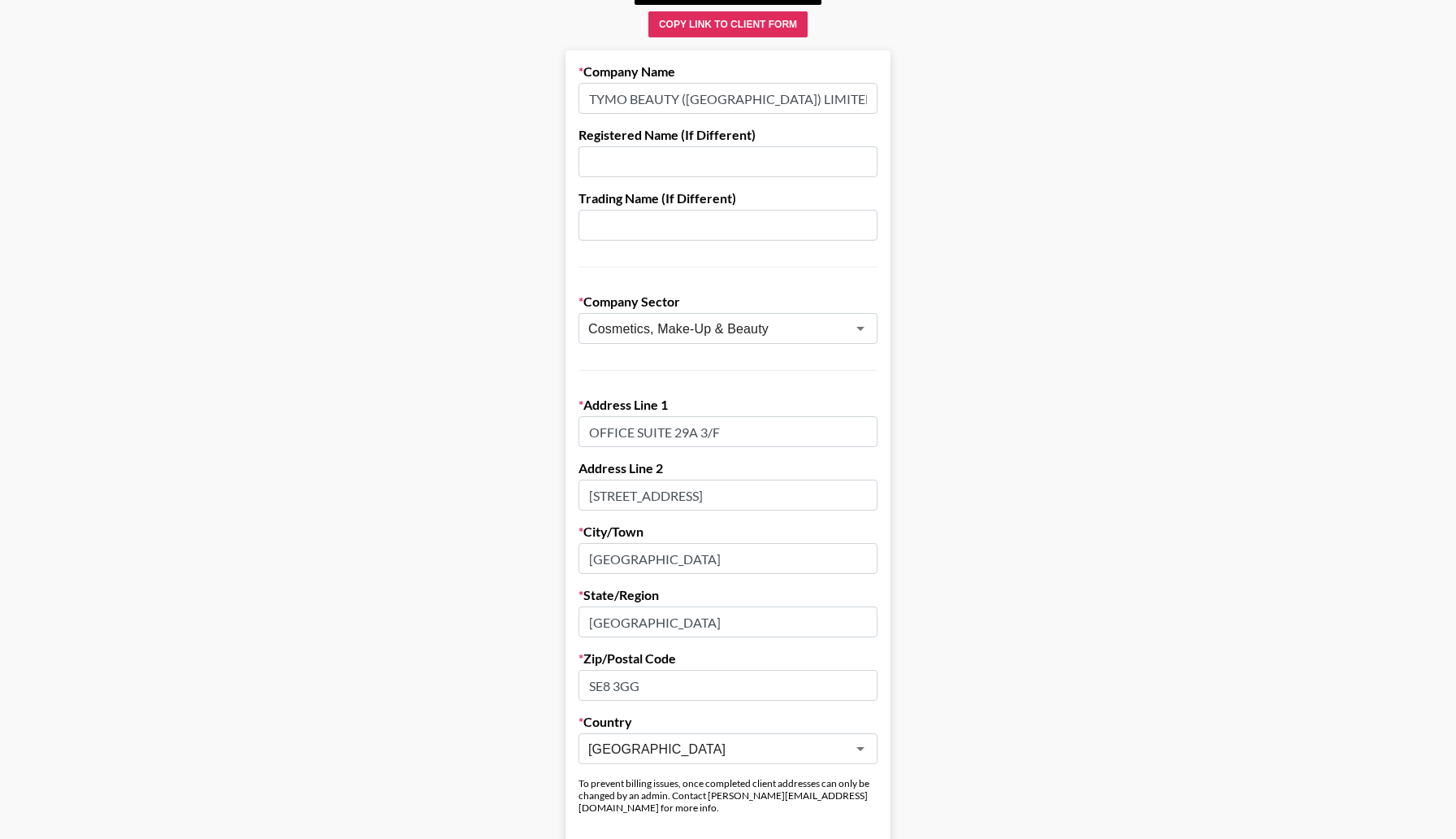
scroll to position [120, 0]
